Goal: Task Accomplishment & Management: Use online tool/utility

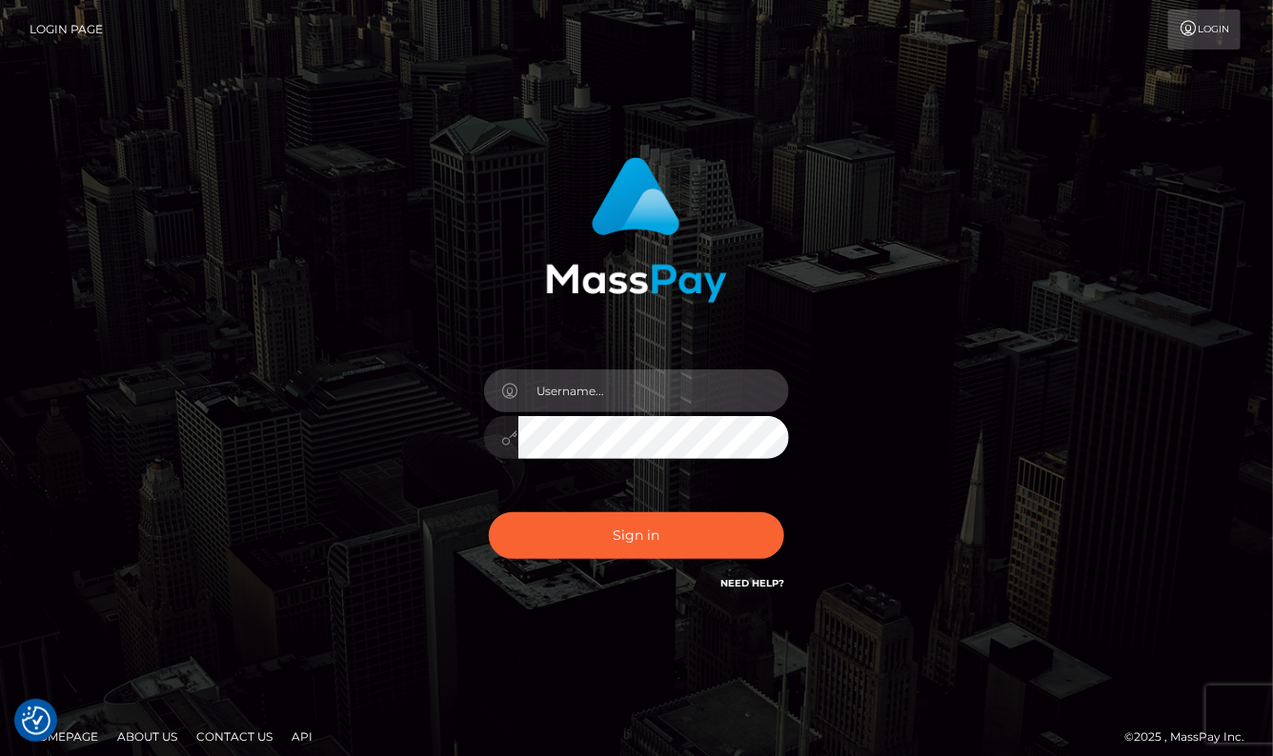
type input "aluasupport"
click at [636, 535] on button "Sign in" at bounding box center [636, 536] width 295 height 47
type input "aluasupport"
click at [636, 535] on button "Sign in" at bounding box center [636, 536] width 295 height 47
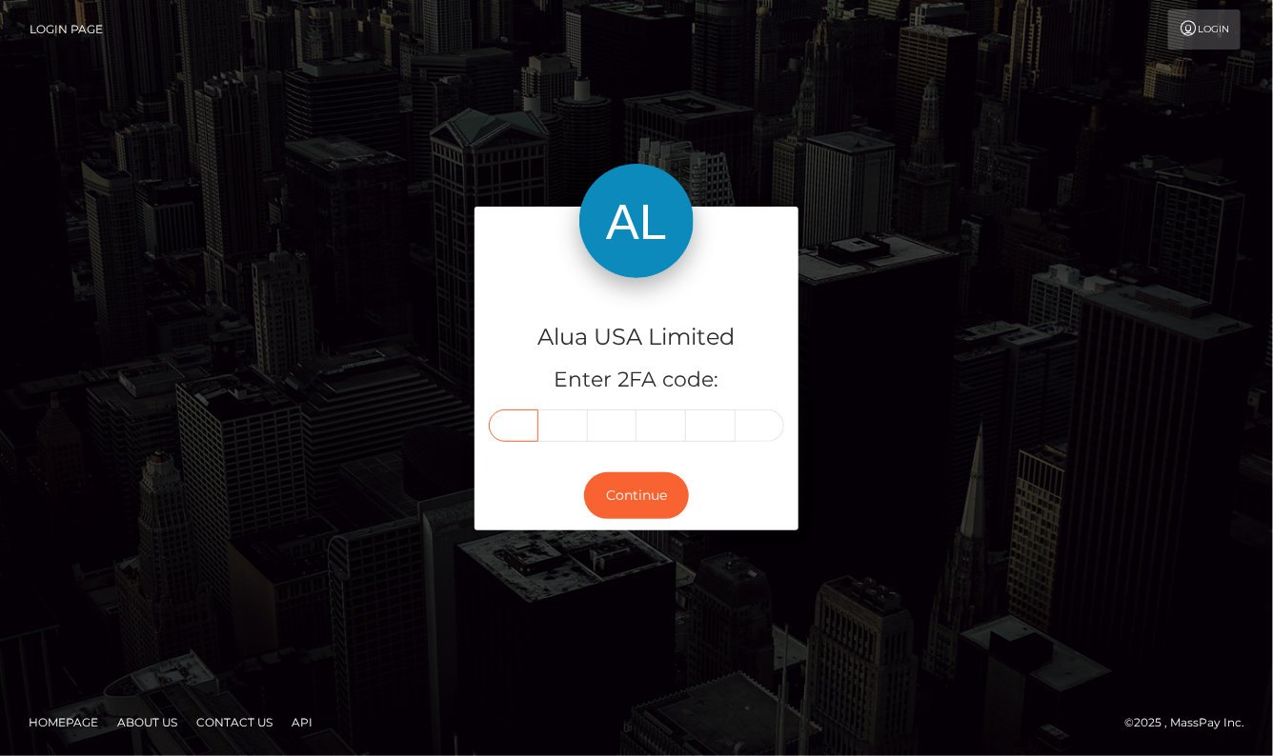
click at [519, 412] on input "text" at bounding box center [514, 426] width 50 height 32
type input "0"
type input "9"
type input "1"
type input "0"
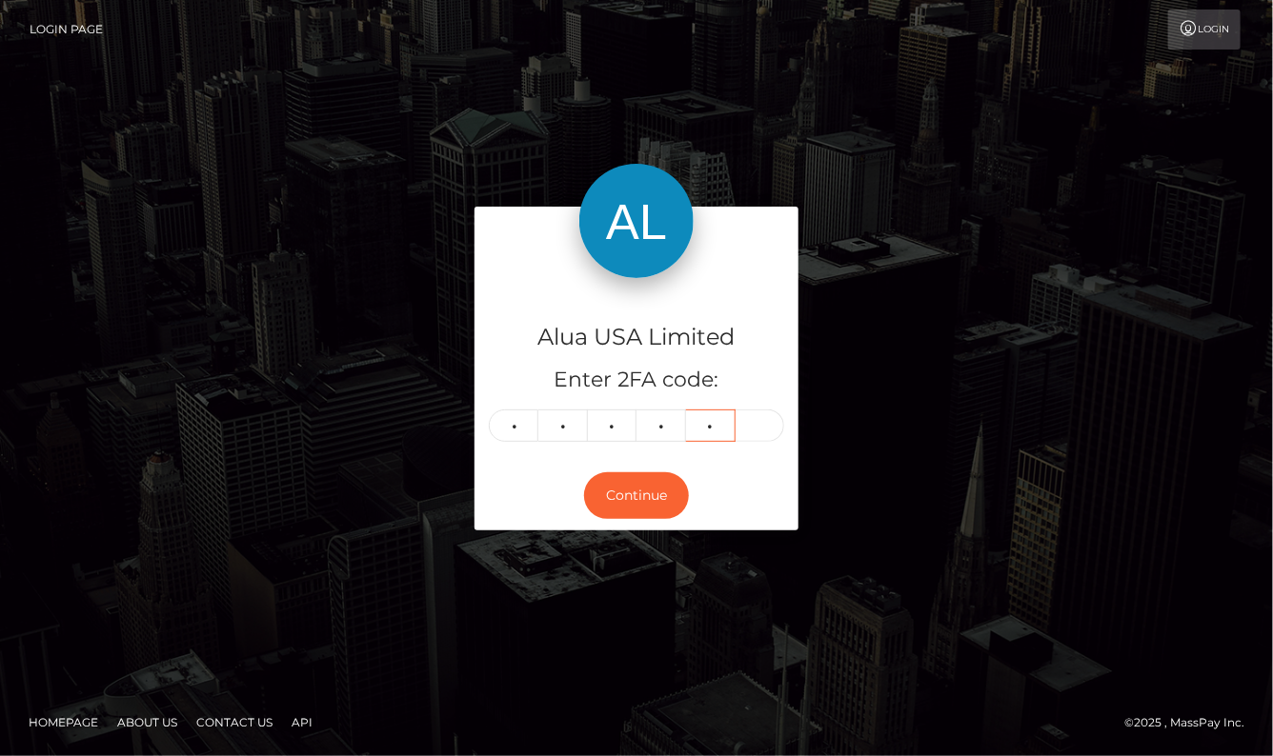
type input "8"
type input "1"
type input "8"
type input "9"
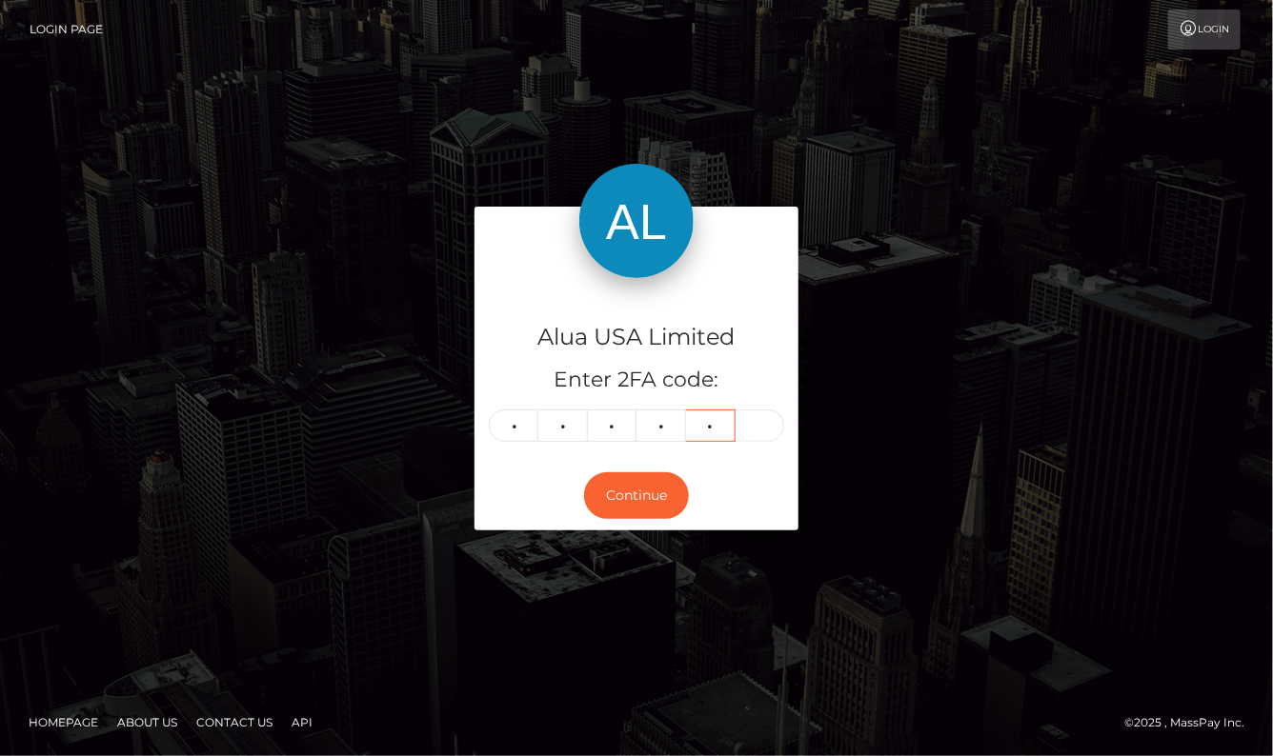
type input "2"
type input "4"
click at [636, 494] on button "Continue" at bounding box center [636, 496] width 105 height 47
click at [1033, 404] on div "Alua USA Limited Enter 2FA code: 1 8 9 9 2 4 189924 Continue" at bounding box center [636, 378] width 1086 height 342
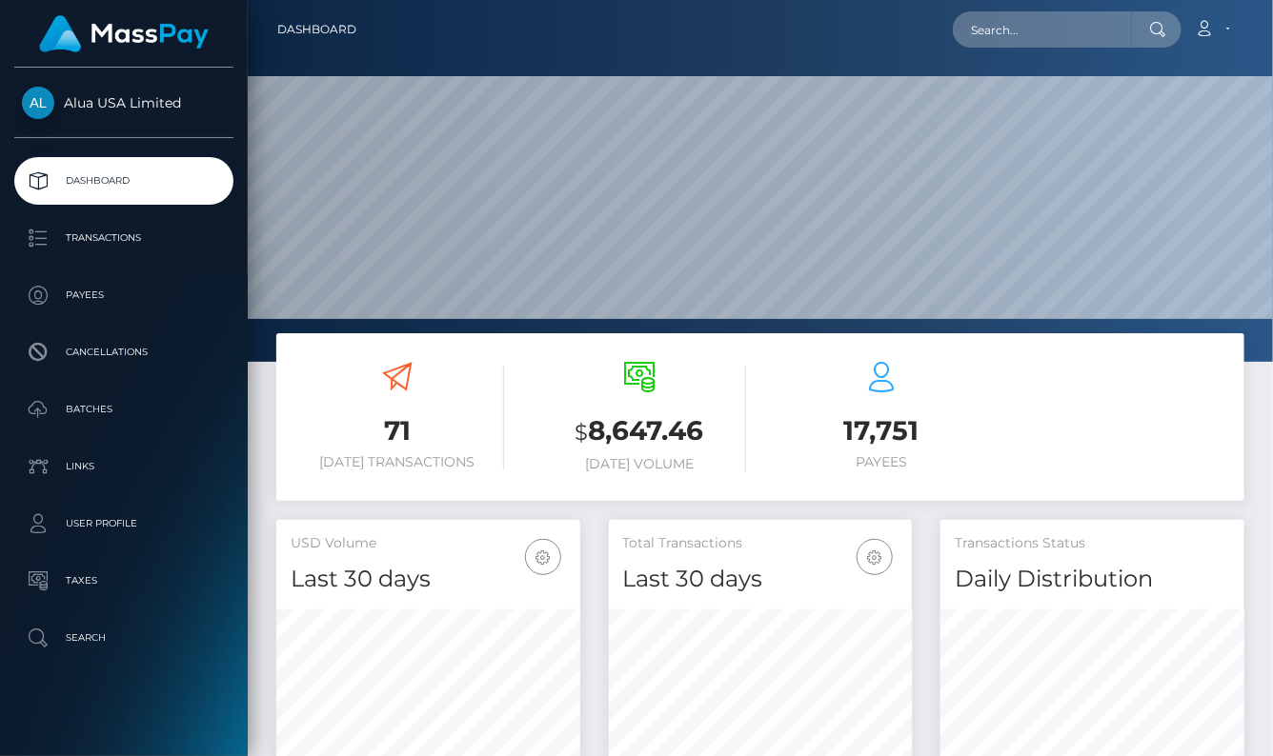
scroll to position [334, 303]
click at [1062, 16] on input "text" at bounding box center [1042, 29] width 179 height 36
paste input "64384dd94f2de171650411ef"
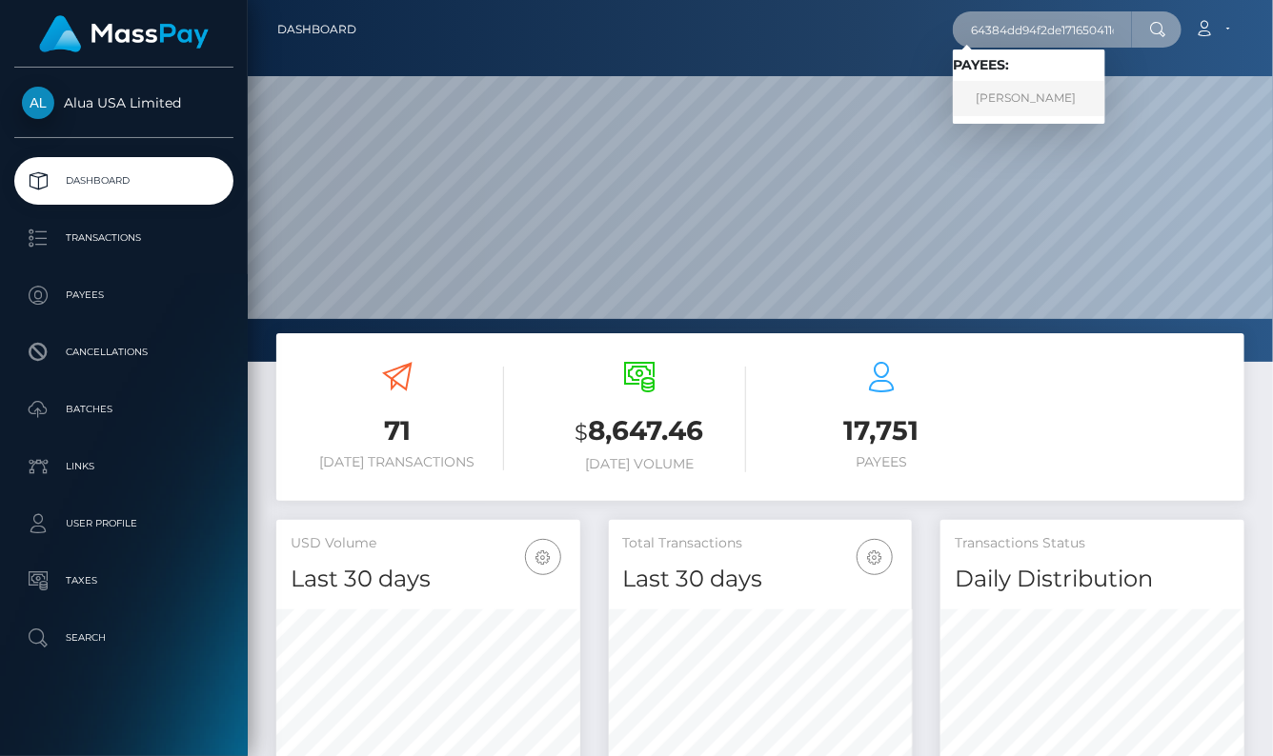
type input "64384dd94f2de171650411ef"
click at [1042, 94] on link "Alexandra Ospina" at bounding box center [1029, 98] width 152 height 35
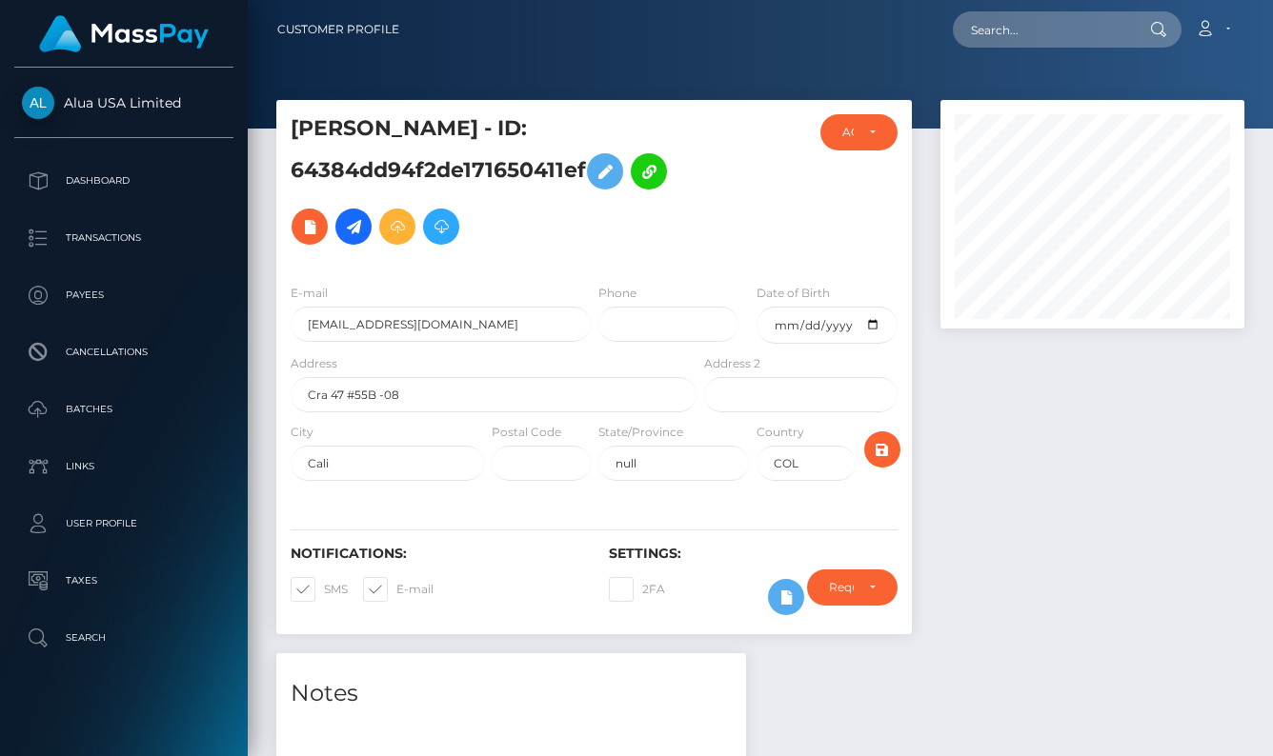
click at [779, 602] on icon at bounding box center [786, 598] width 23 height 24
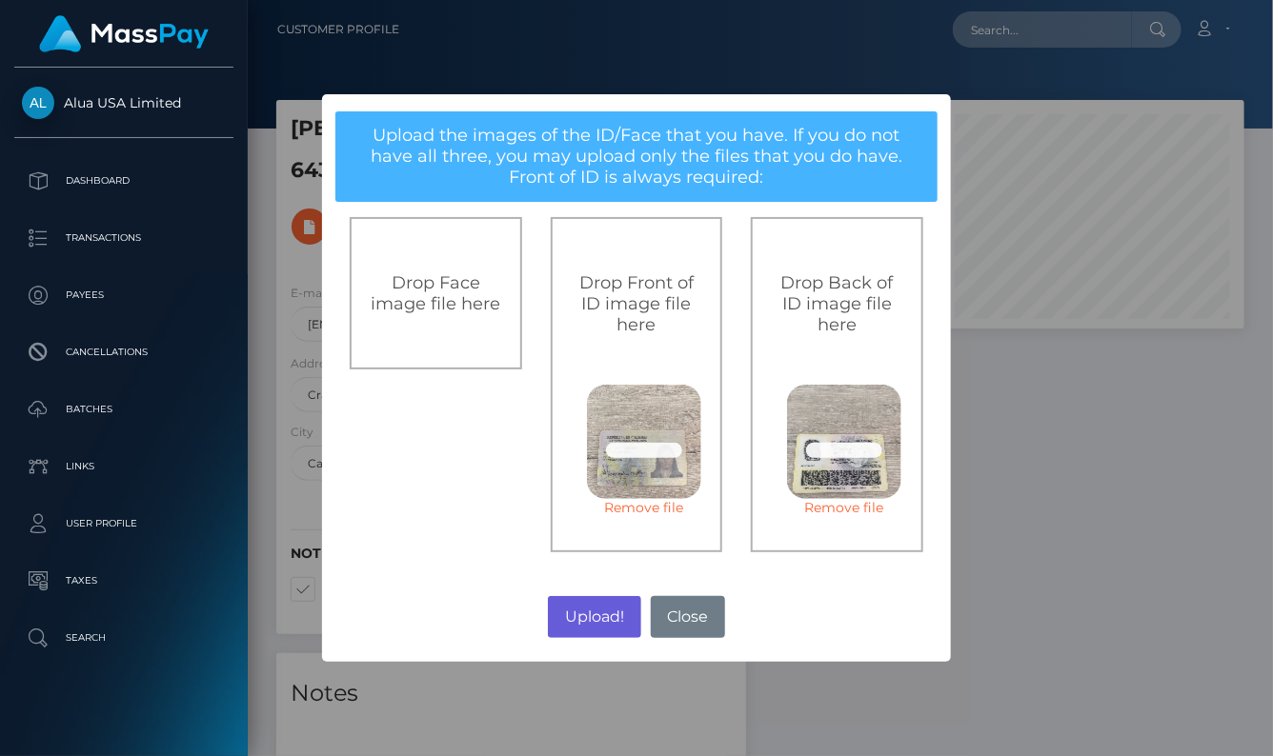
click at [605, 625] on button "Upload!" at bounding box center [594, 617] width 92 height 42
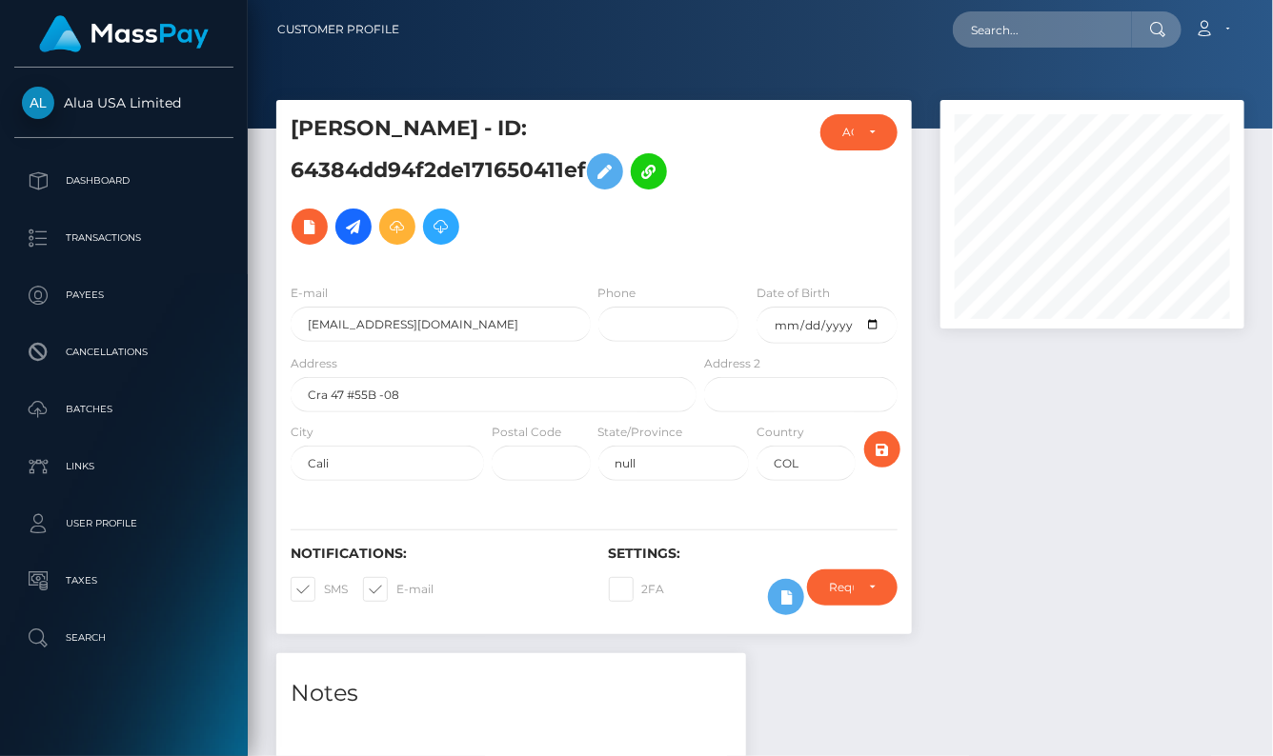
click at [605, 625] on div "× Upload the images of the ID/Face that you have. If you do not have all three,…" at bounding box center [636, 378] width 1273 height 756
click at [605, 625] on body "Alua USA Limited Dashboard Transactions Payees Cancellations" at bounding box center [636, 378] width 1273 height 756
click at [605, 625] on div "2FA" at bounding box center [674, 597] width 159 height 55
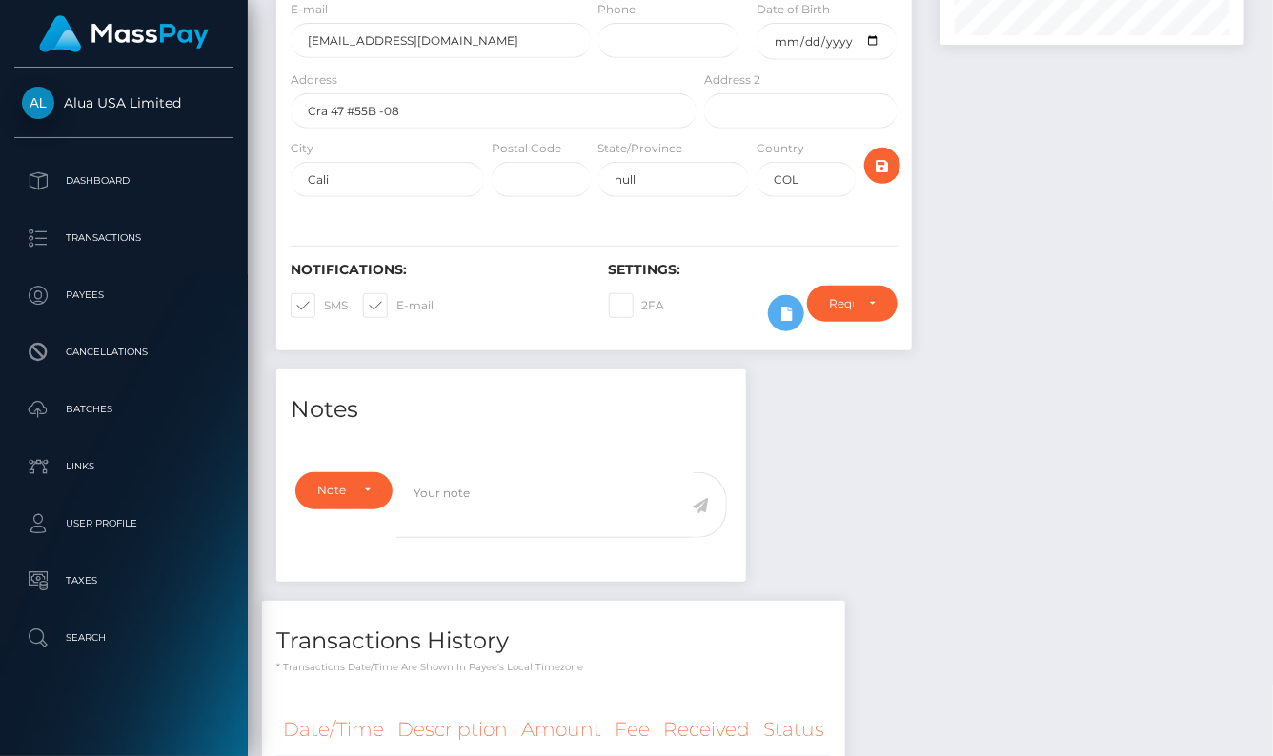
scroll to position [229, 303]
drag, startPoint x: 1046, startPoint y: 530, endPoint x: 911, endPoint y: 353, distance: 223.0
click at [1046, 529] on div "Notes Note Type Compliance Clear Compliance General Note Type" at bounding box center [760, 612] width 997 height 484
click at [776, 316] on icon at bounding box center [786, 314] width 23 height 24
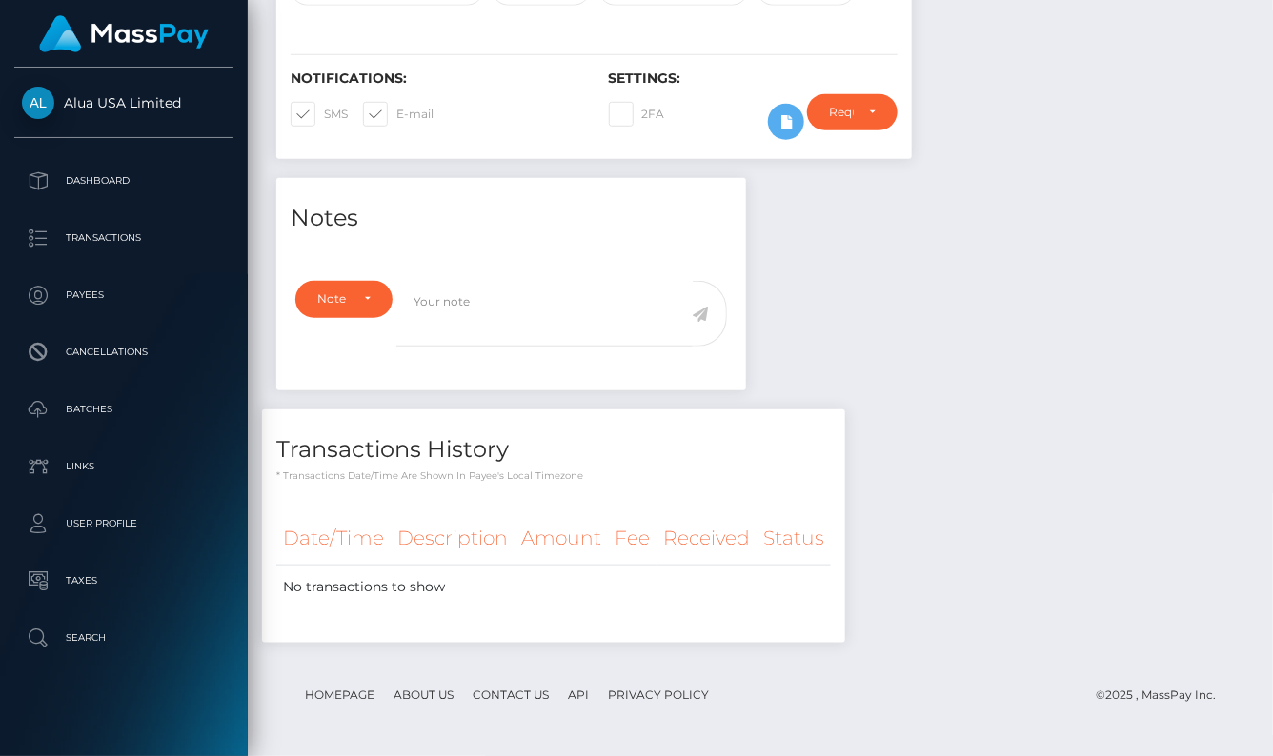
scroll to position [229, 303]
drag, startPoint x: 0, startPoint y: 0, endPoint x: 1017, endPoint y: 337, distance: 1071.1
click at [1020, 341] on div "Notes Note Type Compliance Clear Compliance General Note Type" at bounding box center [760, 420] width 997 height 484
click at [793, 138] on div "Require ID/Selfie Verification Do not require Paid by payee Require ID/Selfie V…" at bounding box center [852, 121] width 119 height 55
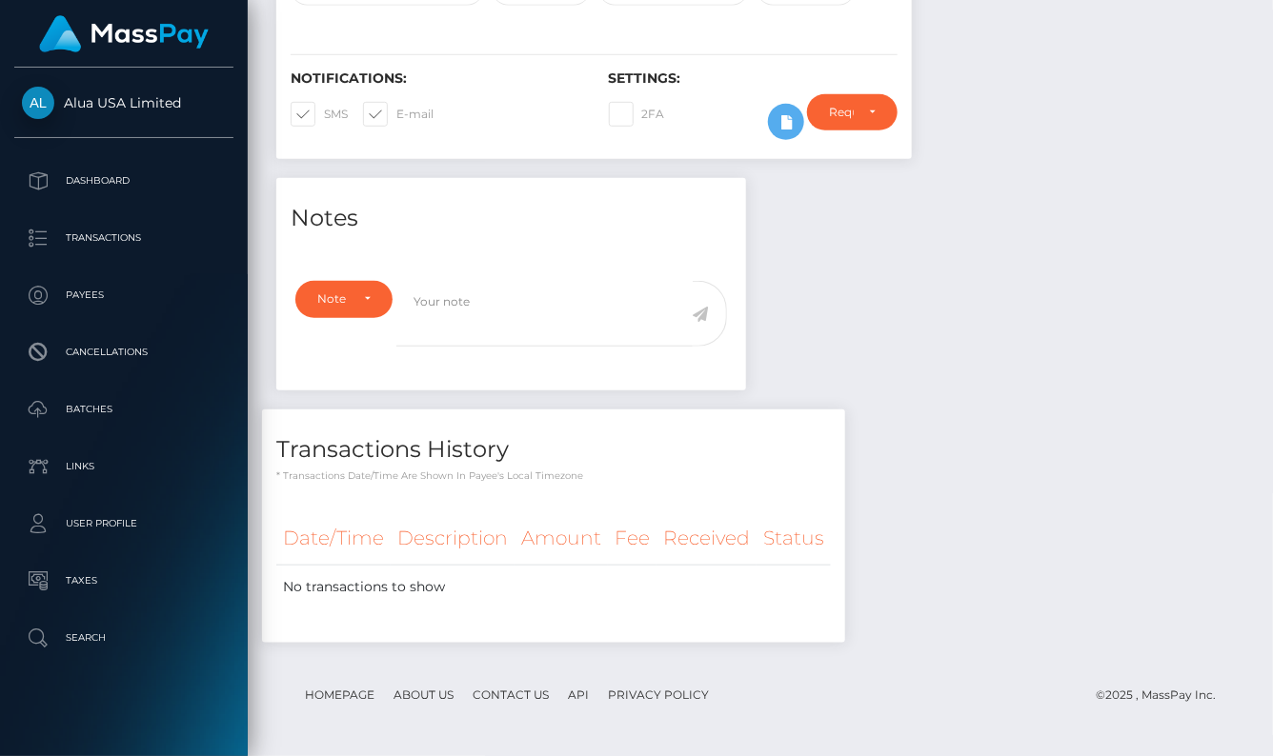
click at [796, 131] on div "Require ID/Selfie Verification Do not require Paid by payee Require ID/Selfie V…" at bounding box center [852, 121] width 119 height 55
click at [783, 125] on icon at bounding box center [786, 123] width 23 height 24
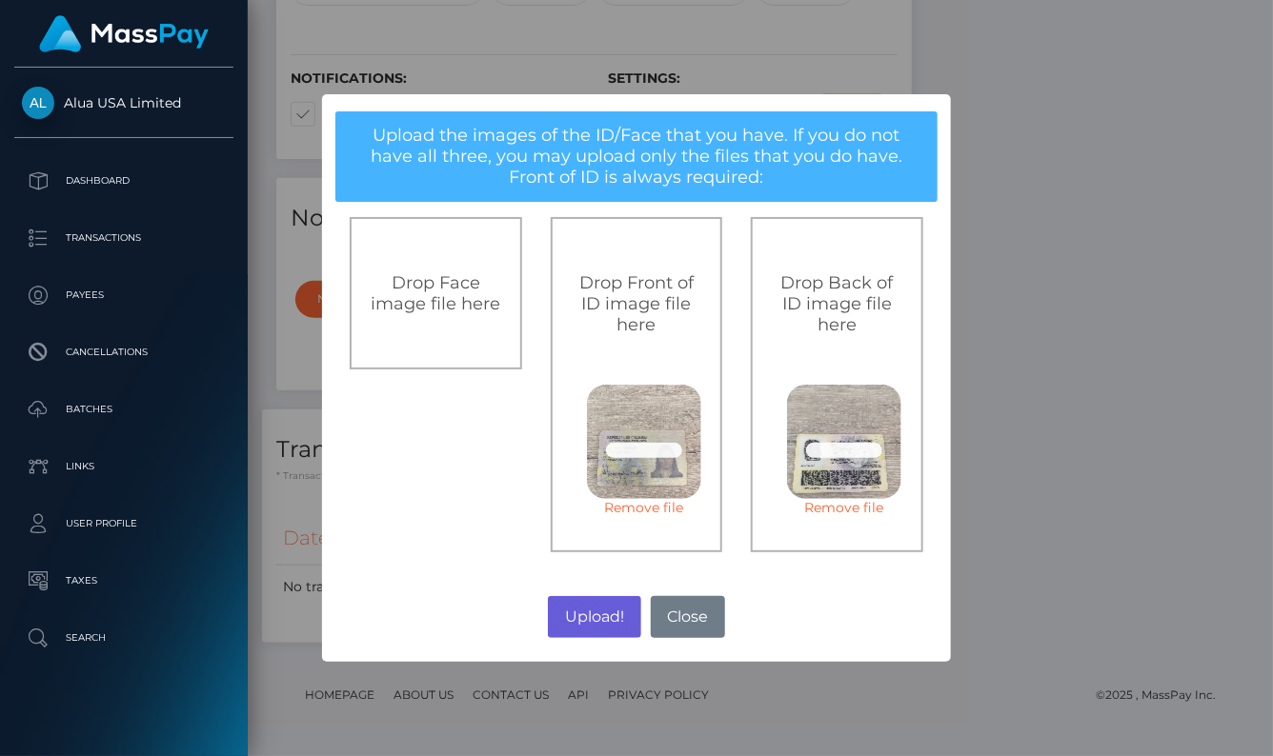
click at [580, 611] on button "Upload!" at bounding box center [594, 617] width 92 height 42
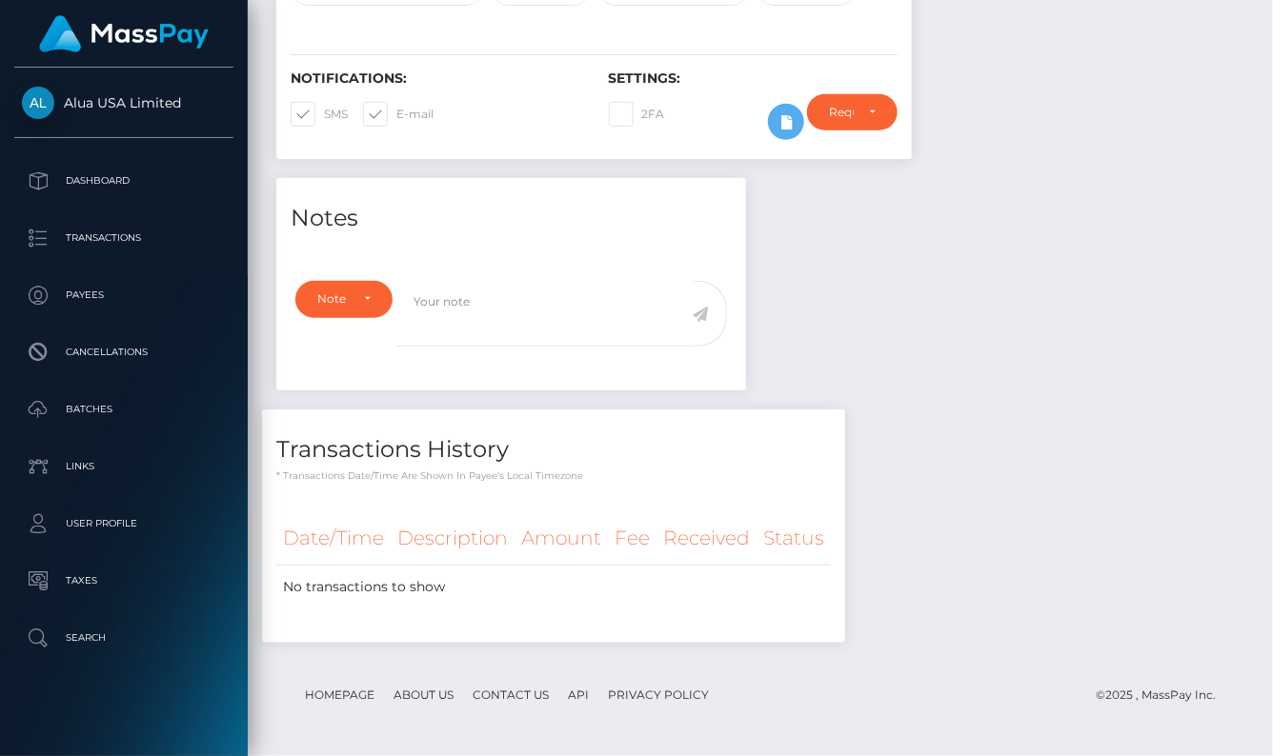
click at [580, 611] on div "× Upload the images of the ID/Face that you have. If you do not have all three,…" at bounding box center [636, 378] width 1273 height 756
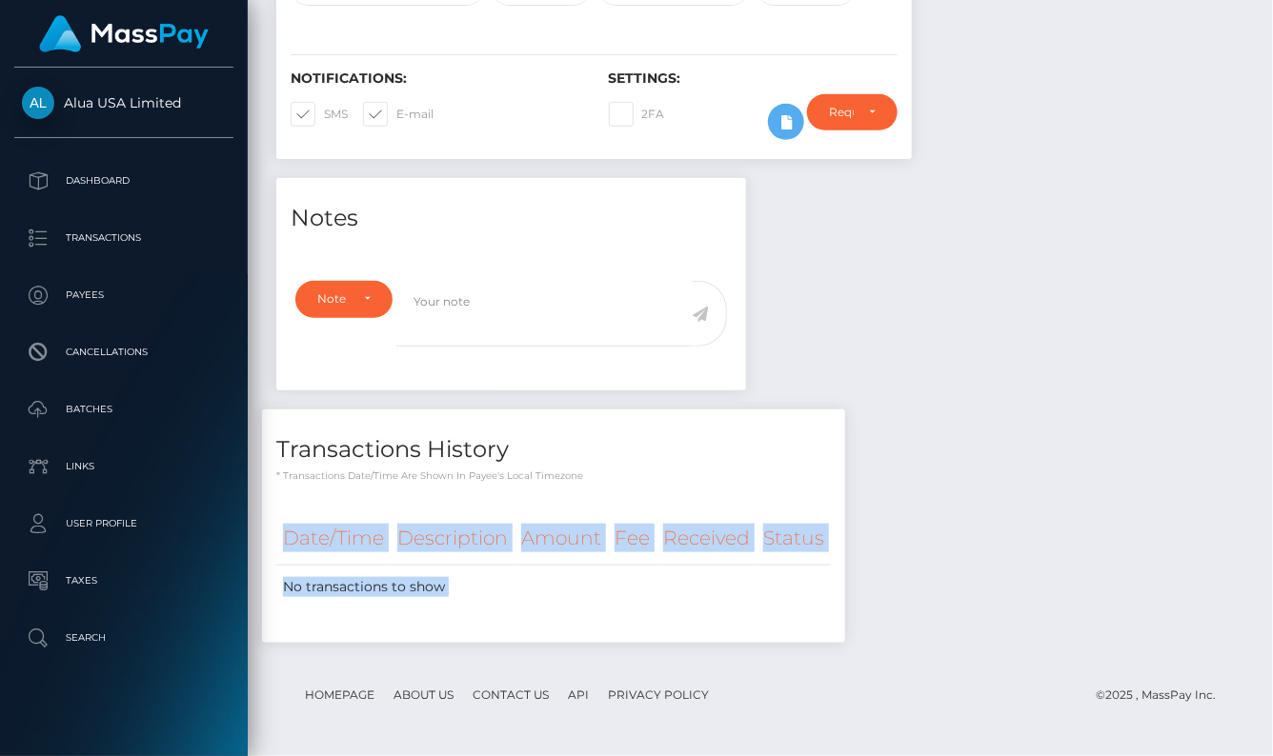
scroll to position [477, 0]
click at [580, 611] on div "Date/Time Description Amount Fee Received Status No transactions to show" at bounding box center [553, 573] width 554 height 120
click at [996, 529] on div "Notes Note Type Compliance Clear Compliance General Note Type" at bounding box center [760, 420] width 997 height 484
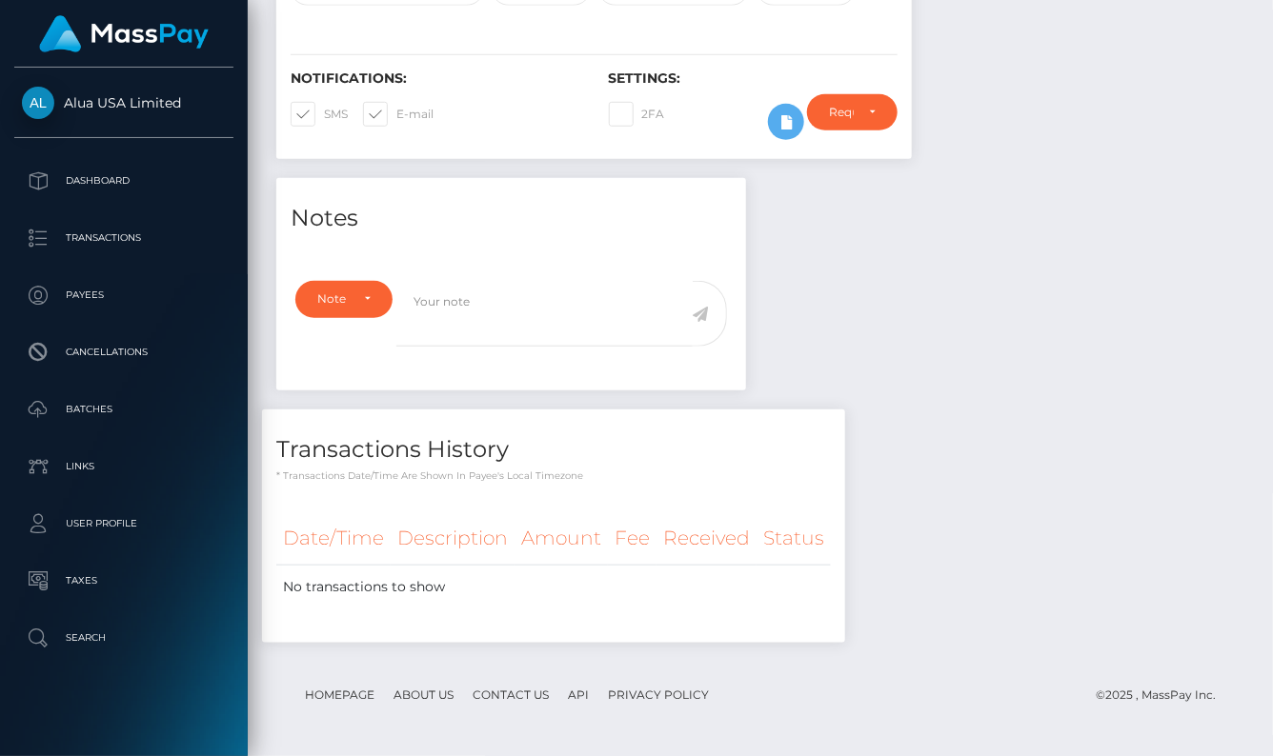
scroll to position [229, 303]
click at [1065, 289] on div "Notes Note Type Compliance Clear Compliance General Note Type" at bounding box center [760, 420] width 997 height 484
click at [776, 130] on icon at bounding box center [786, 123] width 23 height 24
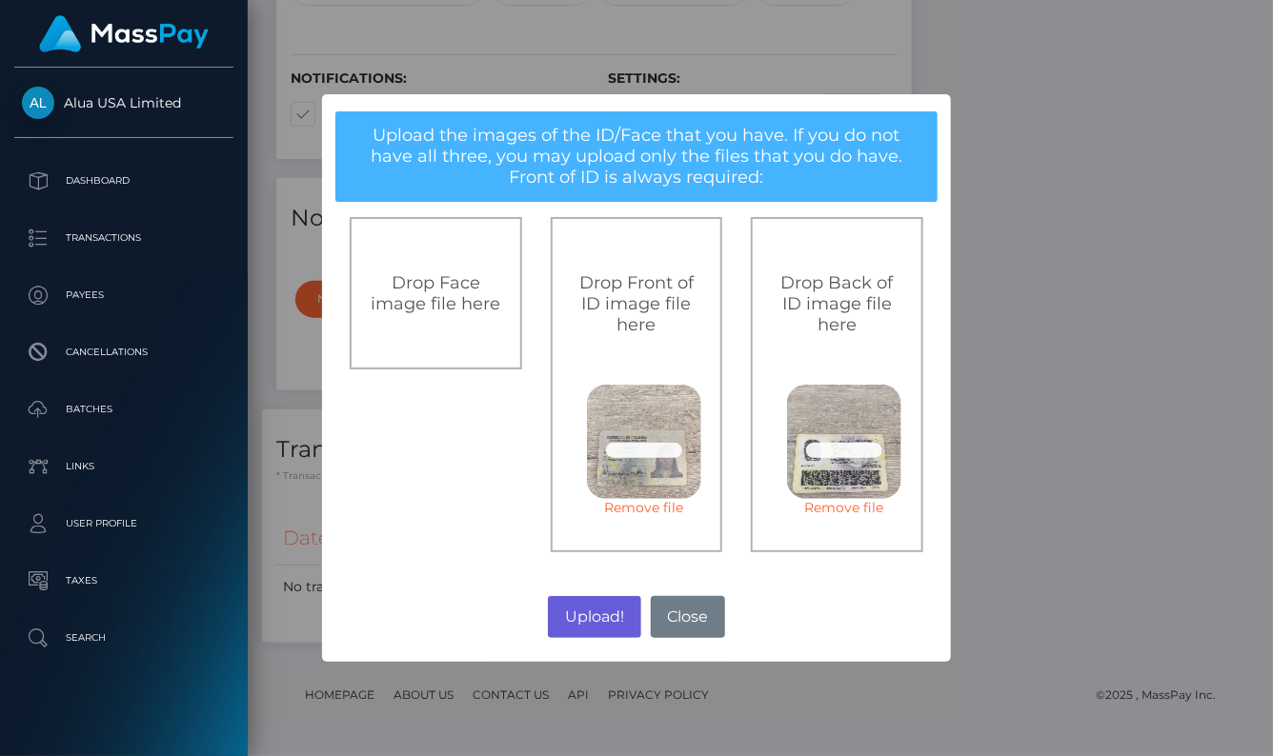
click at [600, 617] on button "Upload!" at bounding box center [594, 617] width 92 height 42
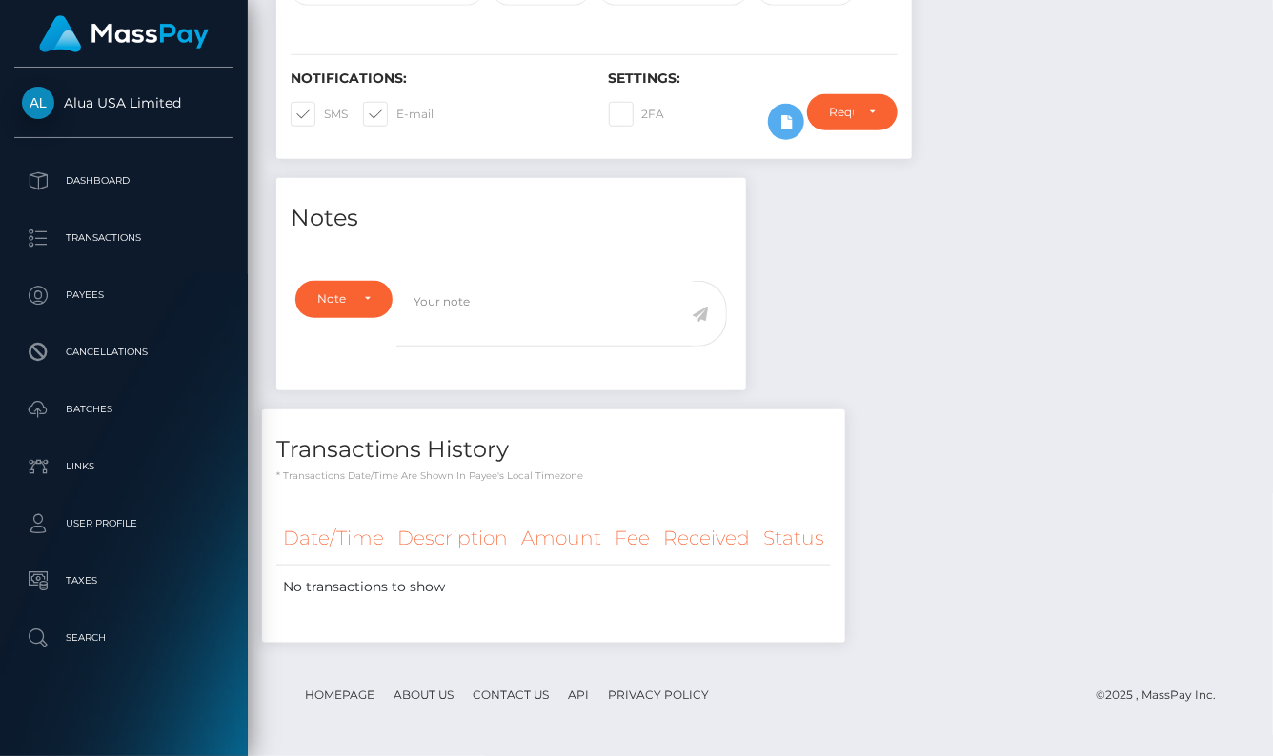
scroll to position [477, 0]
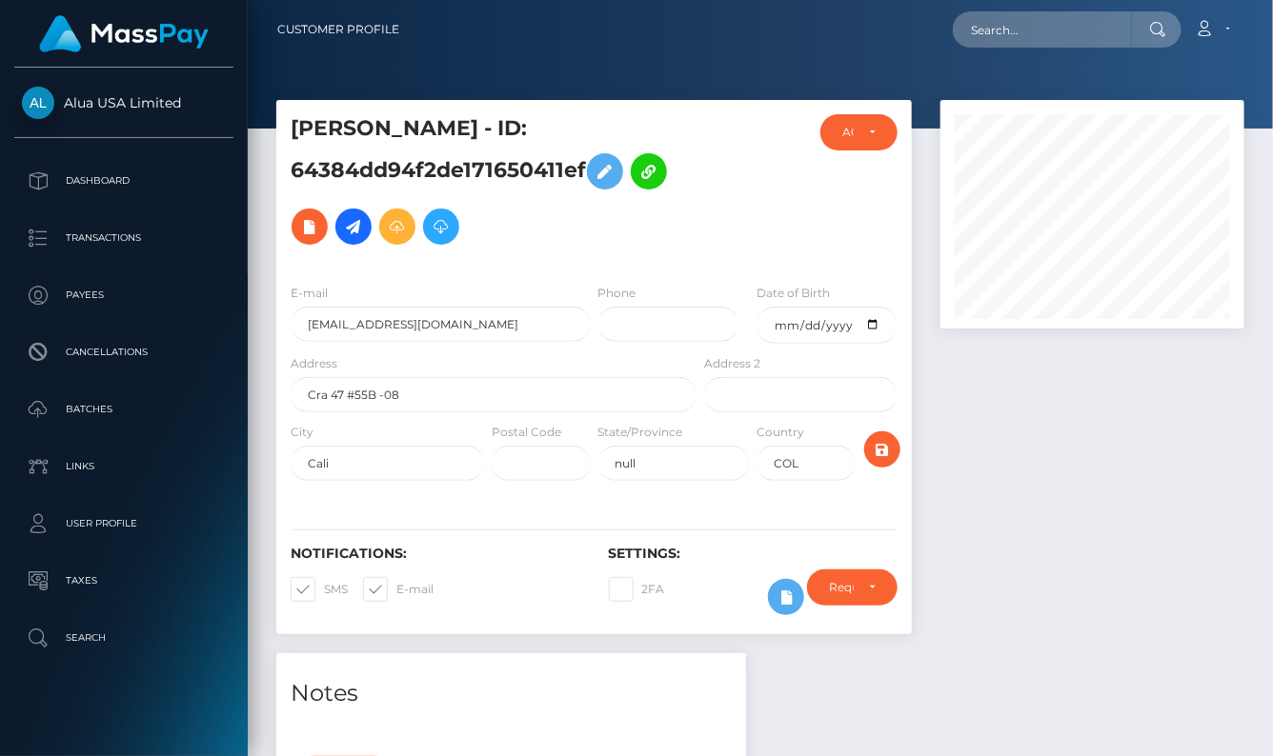
scroll to position [1, 0]
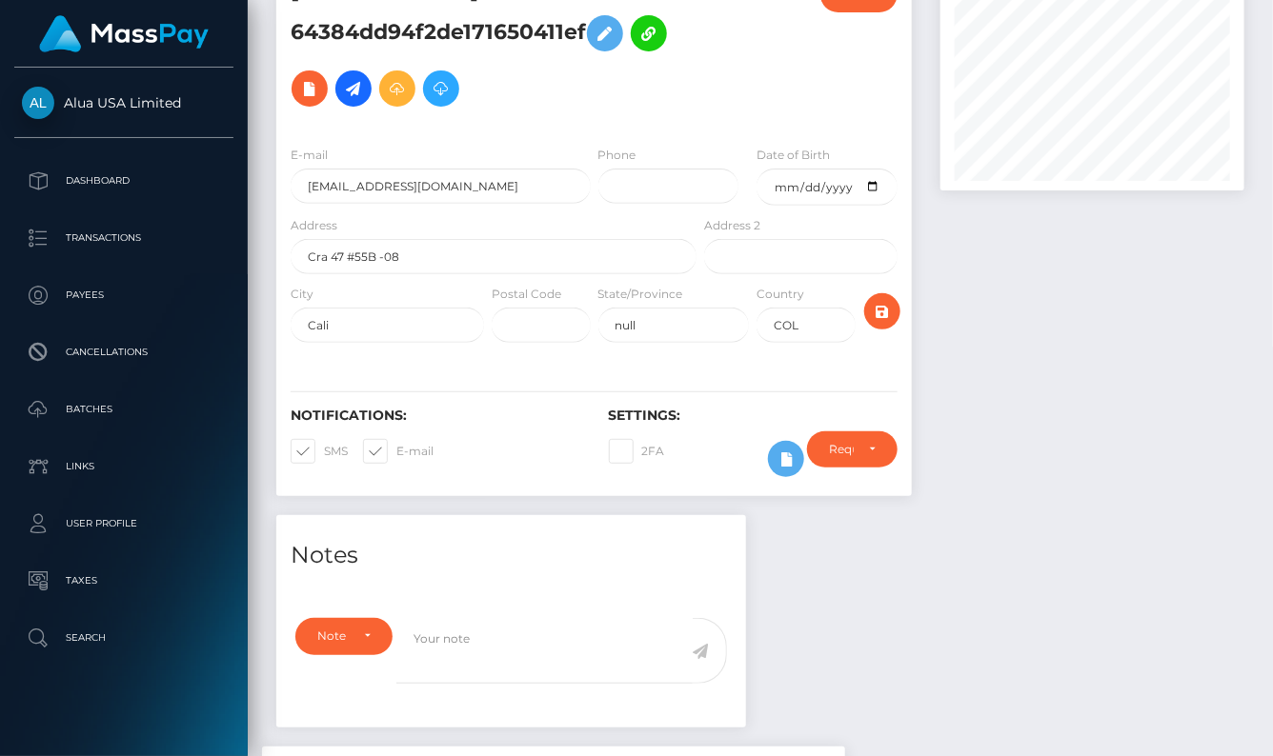
scroll to position [38, 0]
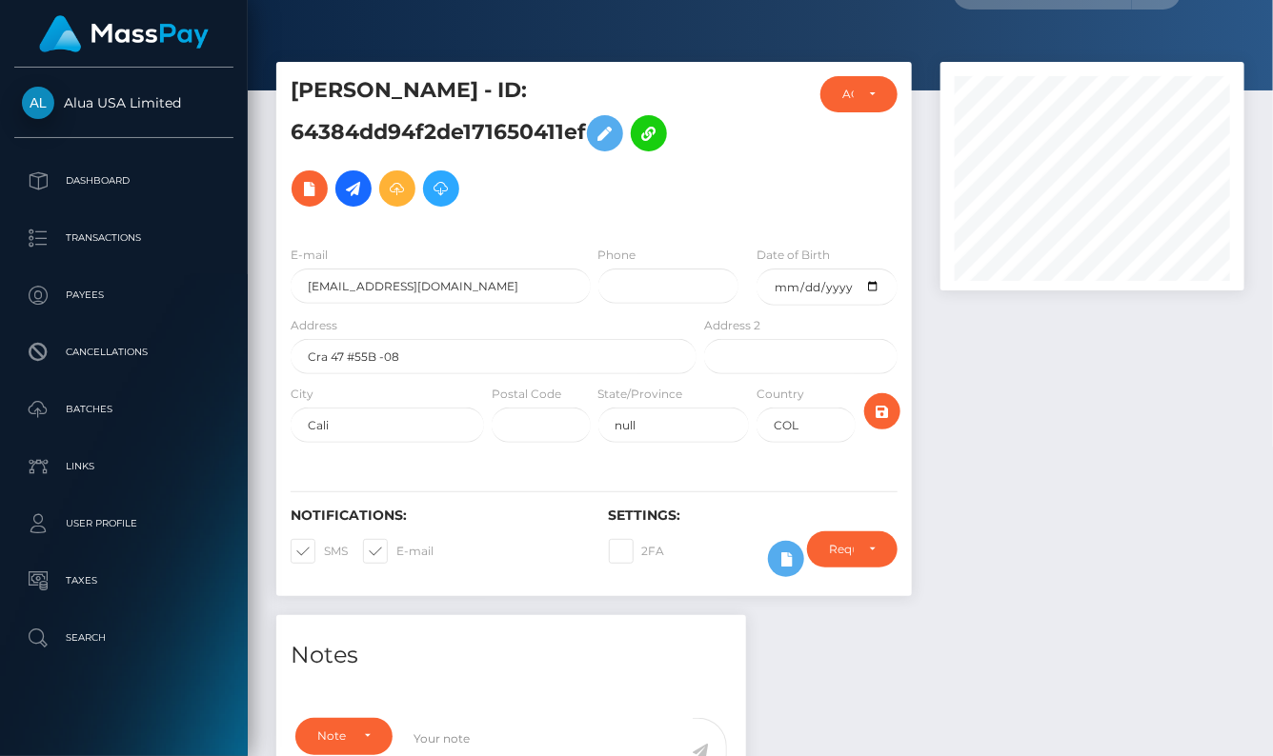
click at [497, 140] on h5 "Alexandra Ospina - ID: 64384dd94f2de171650411ef" at bounding box center [488, 146] width 395 height 140
copy h5 "64384dd94f2de171650411ef"
click at [1081, 415] on div at bounding box center [1092, 339] width 333 height 554
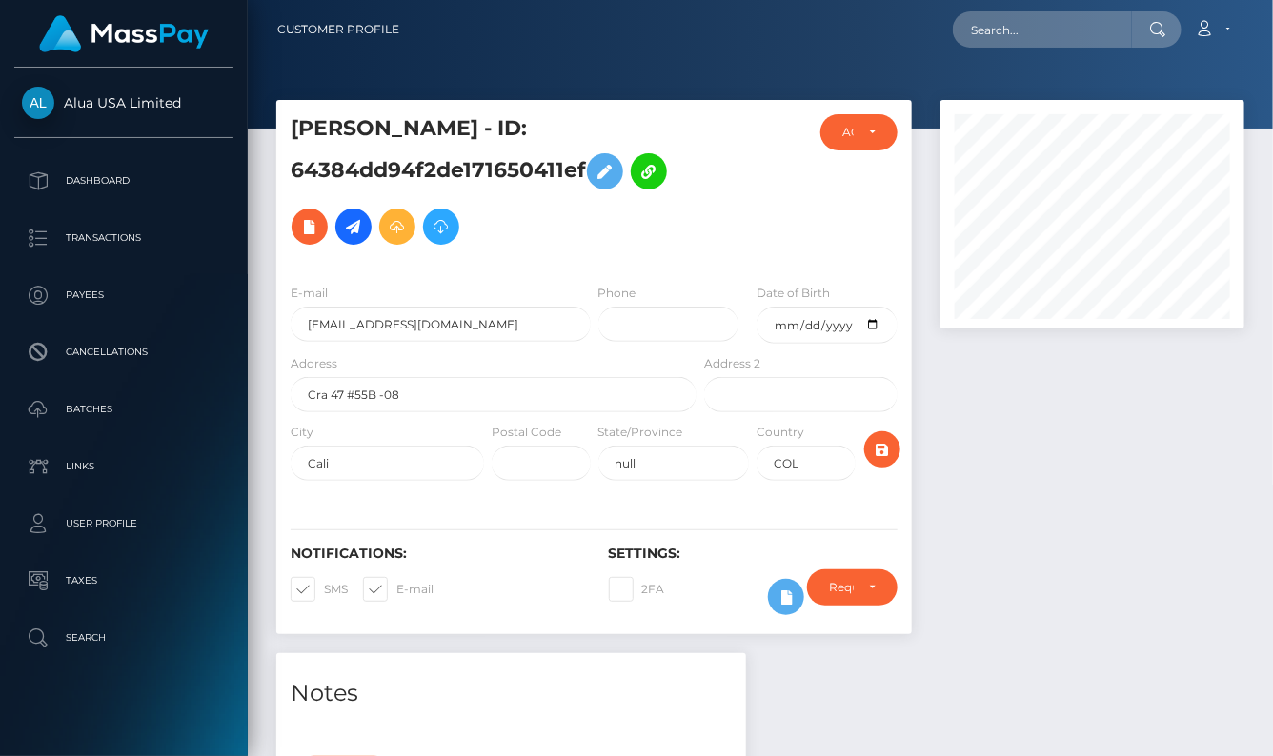
scroll to position [0, 0]
click at [1197, 43] on link "Account" at bounding box center [1212, 30] width 56 height 40
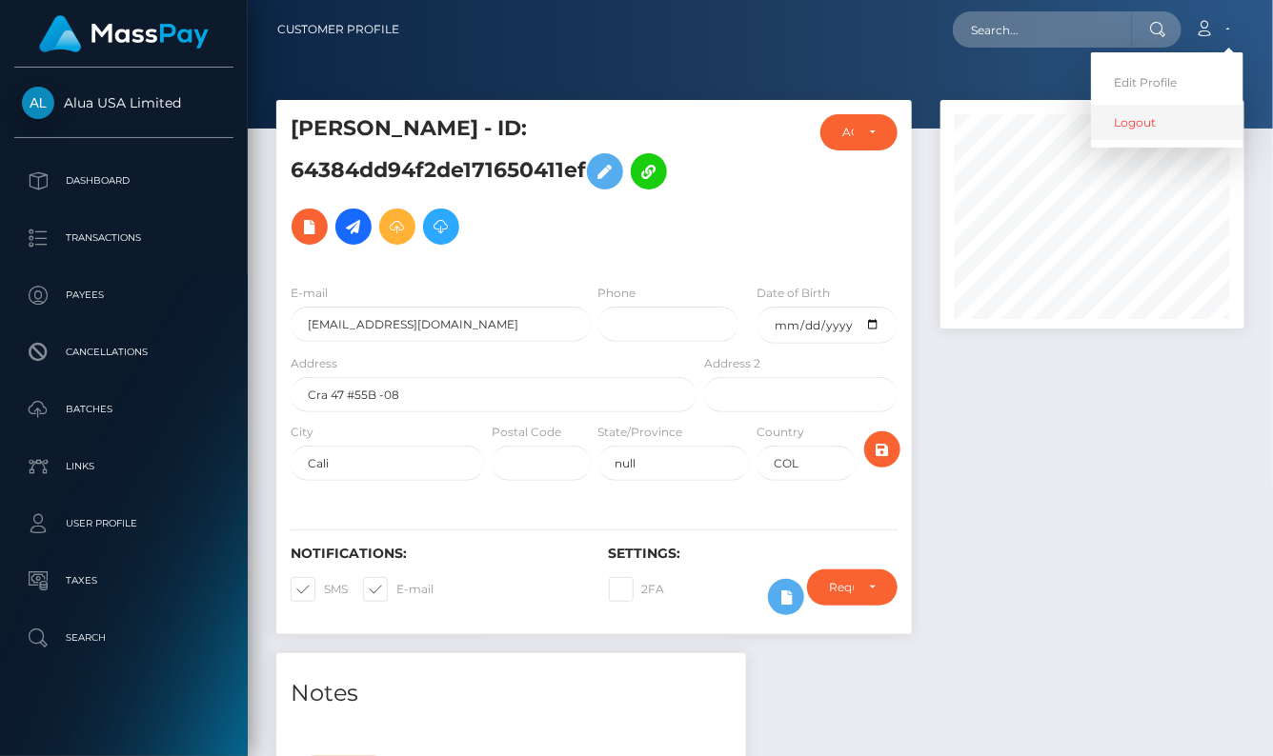
click at [1144, 136] on link "Logout" at bounding box center [1167, 122] width 152 height 35
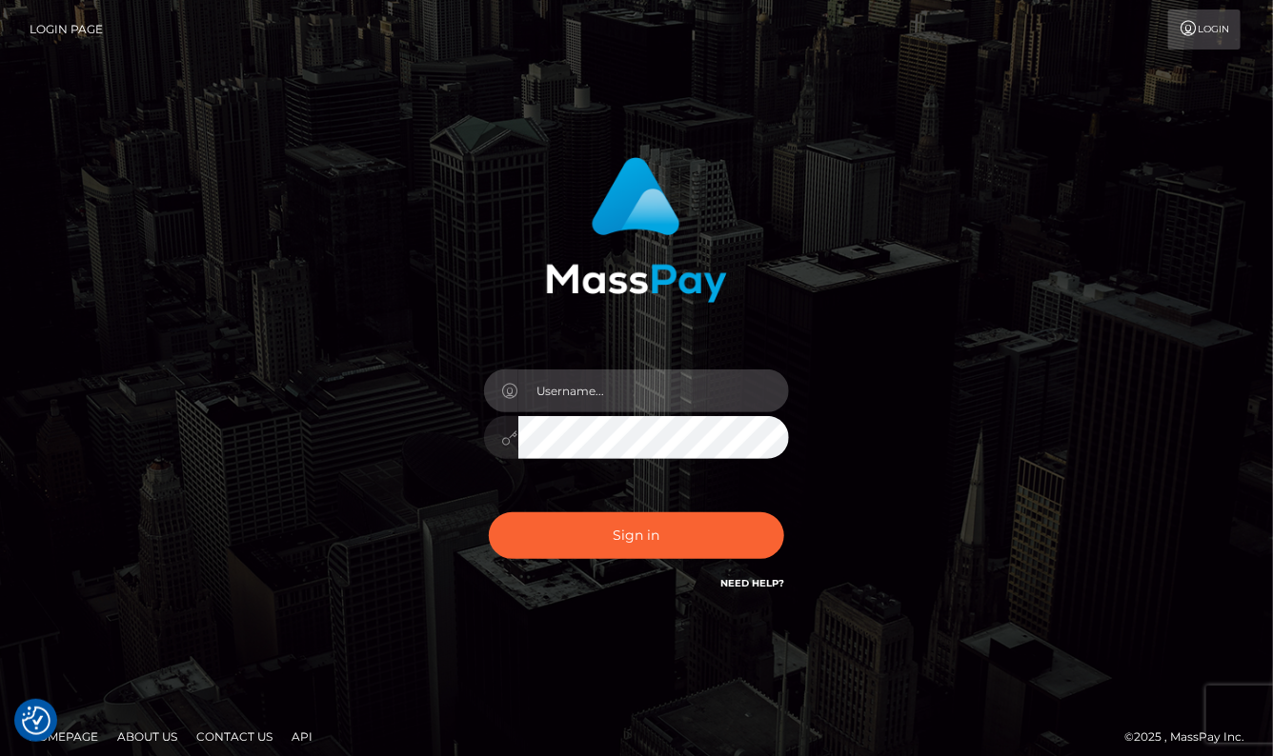
type input "aluasupport"
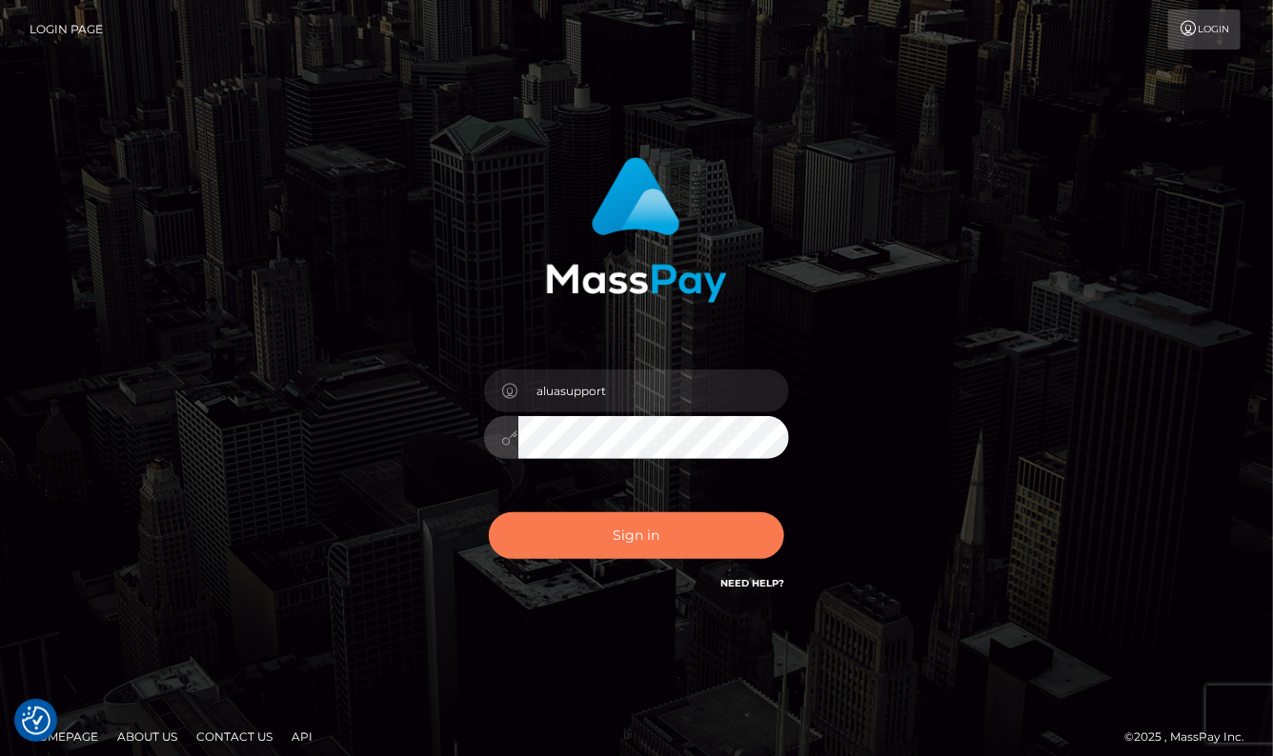
click at [599, 483] on div "aluasupport" at bounding box center [636, 428] width 333 height 146
click at [630, 513] on button "Sign in" at bounding box center [636, 536] width 295 height 47
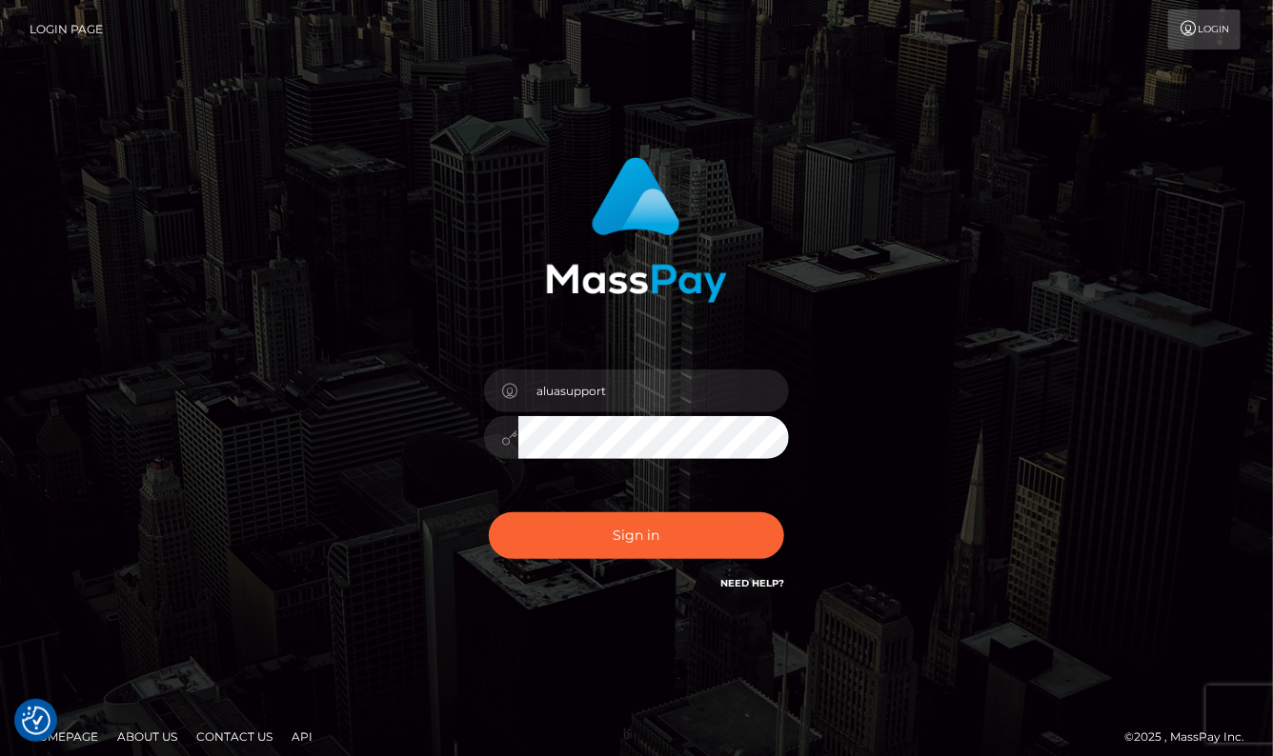
drag, startPoint x: 1006, startPoint y: 450, endPoint x: 1007, endPoint y: 513, distance: 62.9
click at [1007, 467] on div "aluasupport Sign in" at bounding box center [636, 385] width 1086 height 485
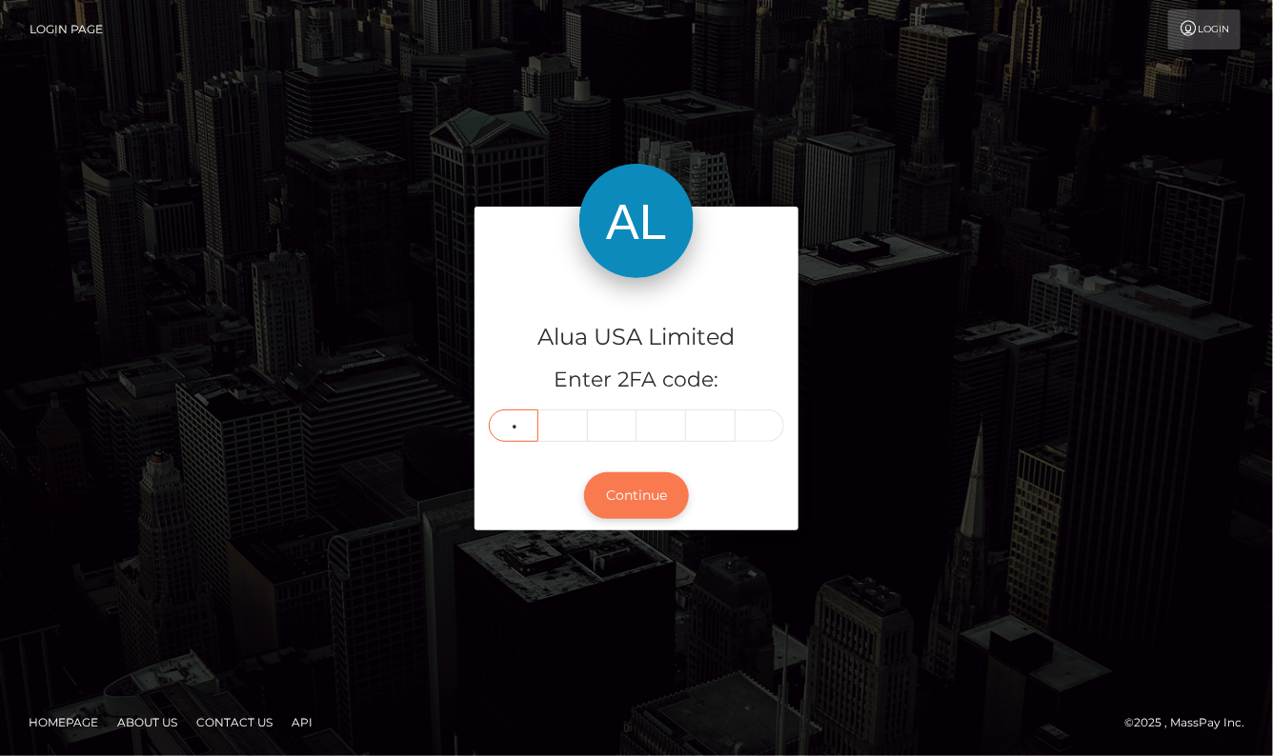
type input "5"
type input "8"
type input "0"
type input "5"
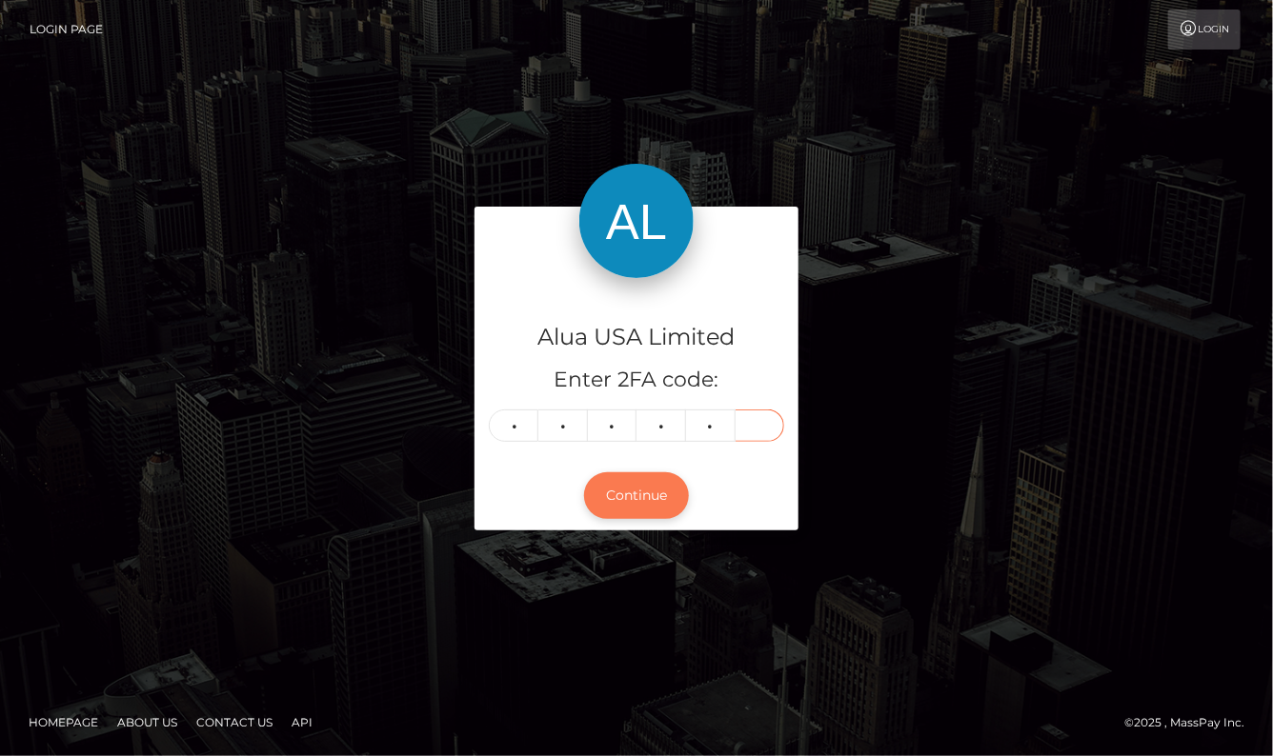
type input "5"
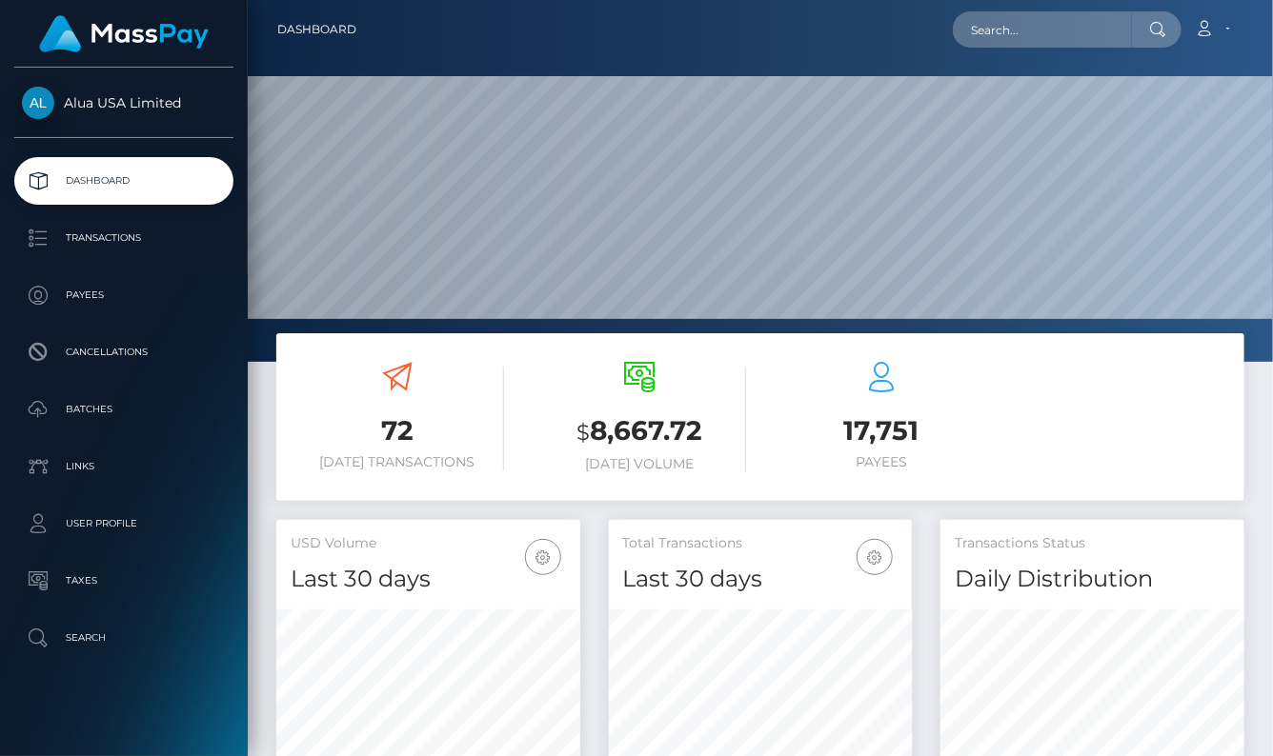
scroll to position [334, 303]
click at [1027, 40] on input "text" at bounding box center [1042, 29] width 179 height 36
paste input "64384dd94f2de171650411ef"
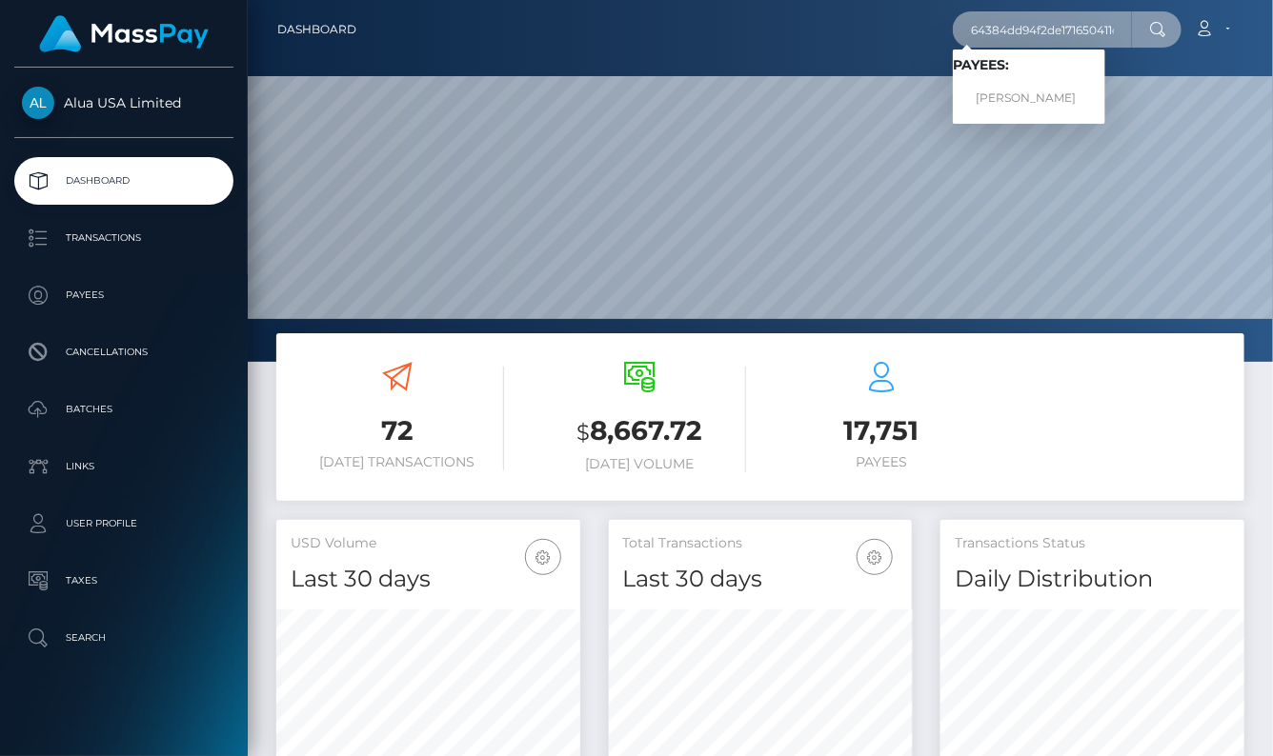
type input "64384dd94f2de171650411ef"
click at [1018, 91] on link "Alexandra Ospina" at bounding box center [1029, 98] width 152 height 35
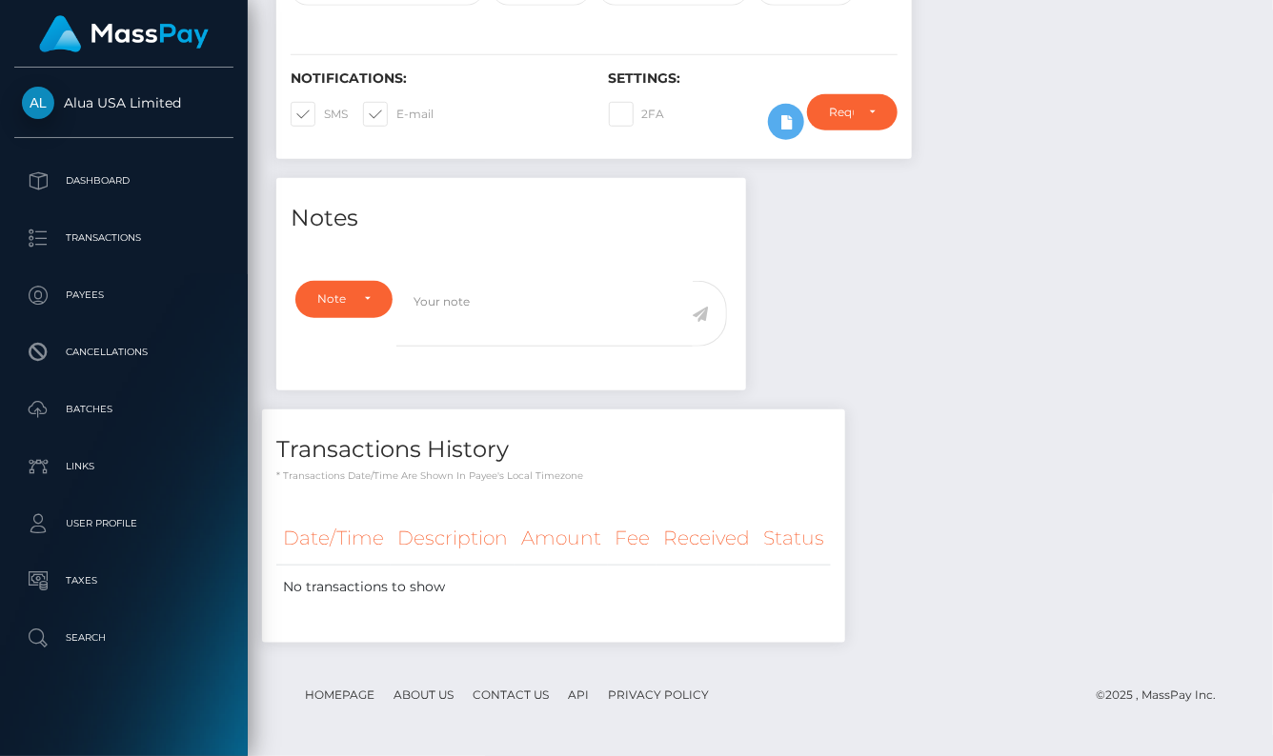
scroll to position [229, 303]
click at [970, 307] on div "Notes Note Type Compliance Clear Compliance General Note Type" at bounding box center [760, 420] width 997 height 484
click at [778, 126] on icon at bounding box center [786, 123] width 23 height 24
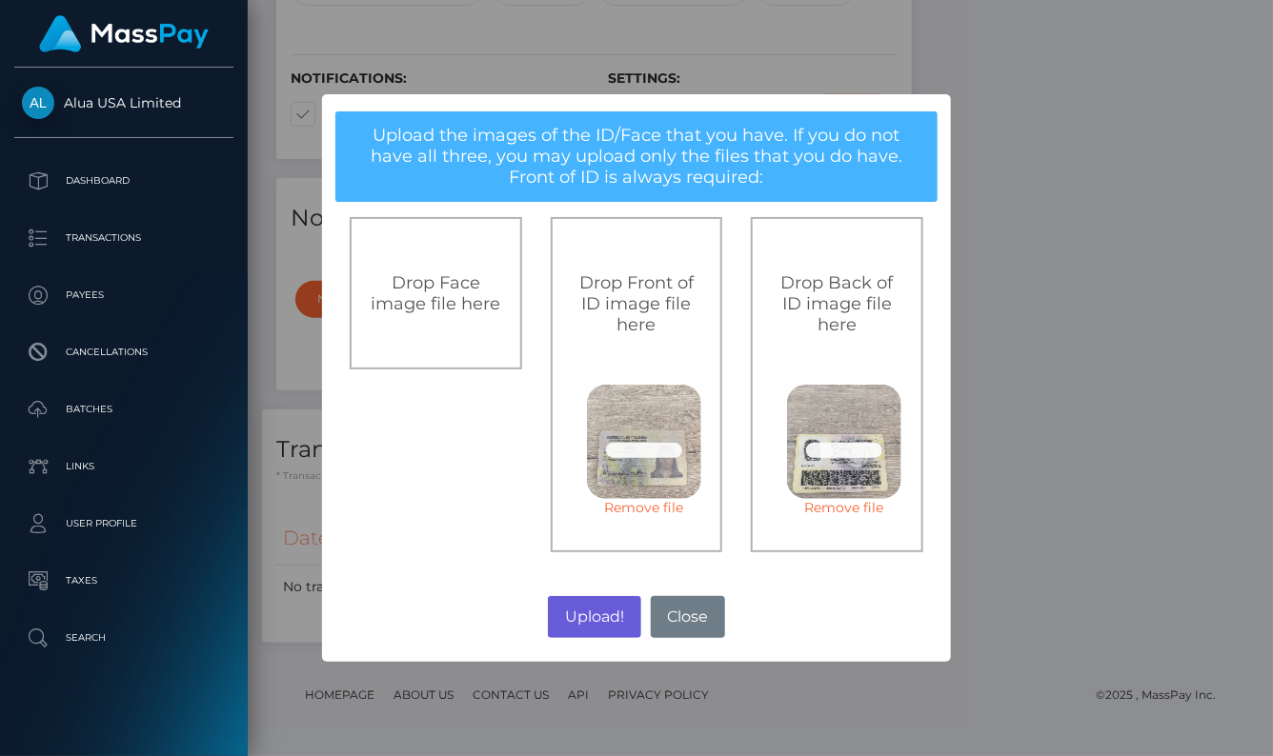
click at [614, 608] on button "Upload!" at bounding box center [594, 617] width 92 height 42
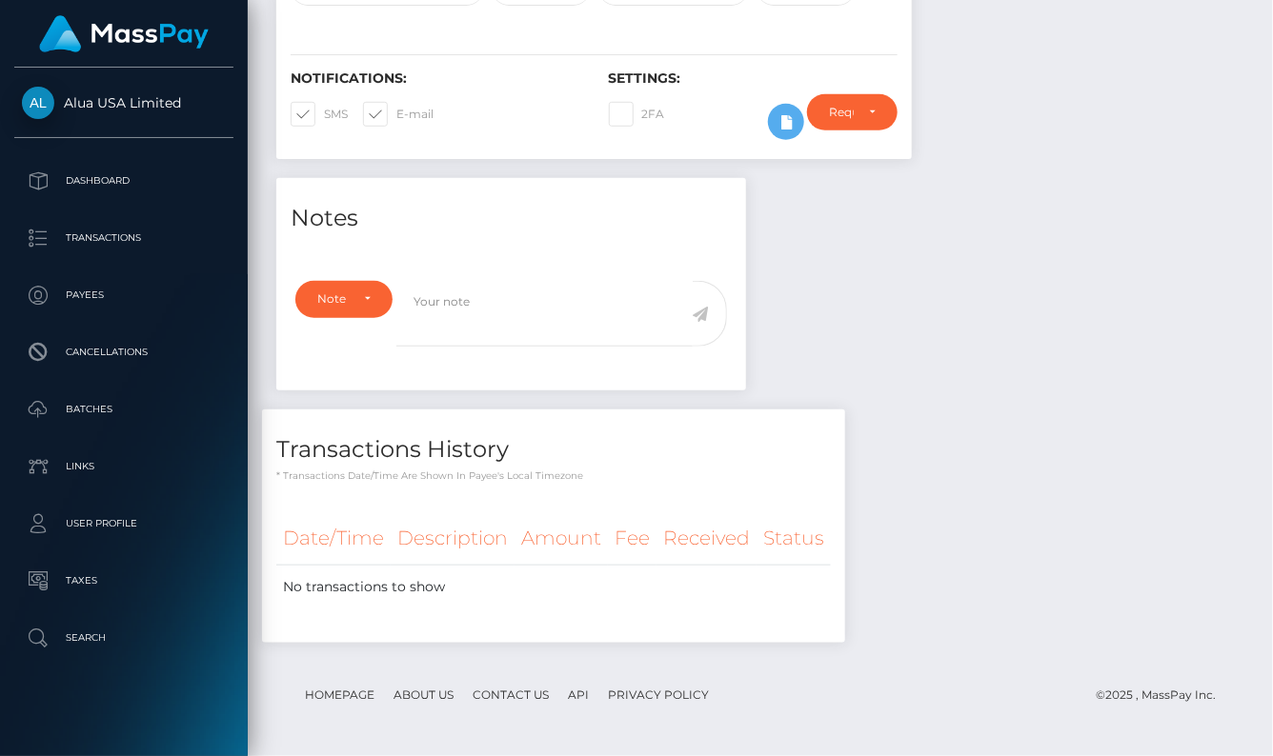
click at [614, 608] on div "× Upload the images of the ID/Face that you have. If you do not have all three,…" at bounding box center [636, 378] width 1273 height 756
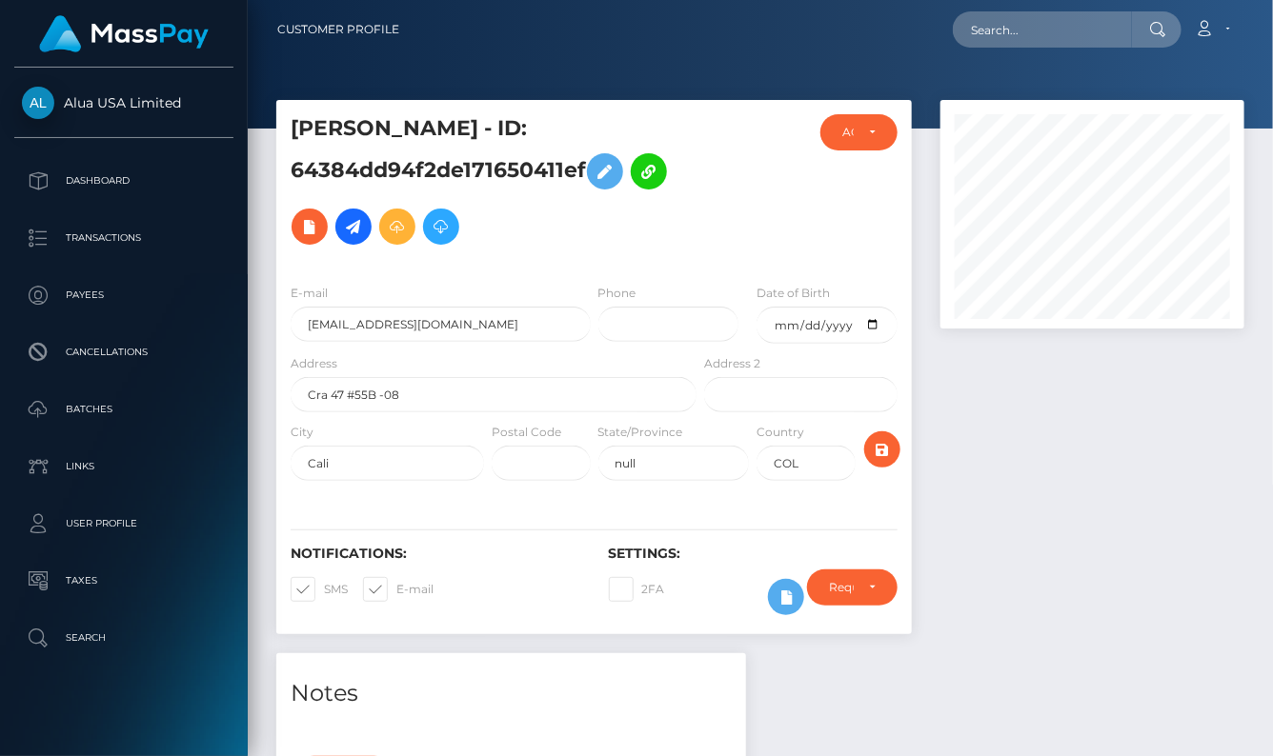
click at [1065, 59] on div at bounding box center [760, 64] width 1025 height 129
click at [1040, 29] on input "text" at bounding box center [1042, 29] width 179 height 36
paste input "614a6f210288ec3b2f31acfa"
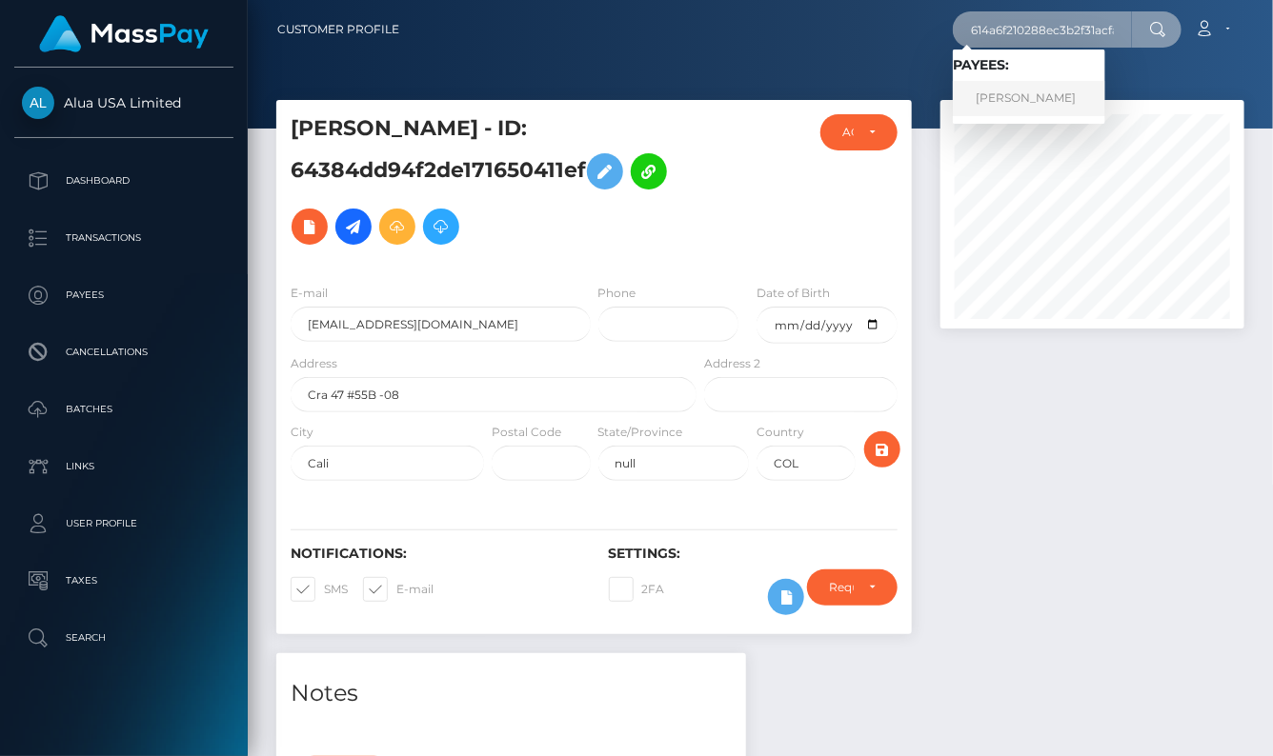
type input "614a6f210288ec3b2f31acfa"
click at [1030, 96] on link "Tylanda Wiggins" at bounding box center [1029, 98] width 152 height 35
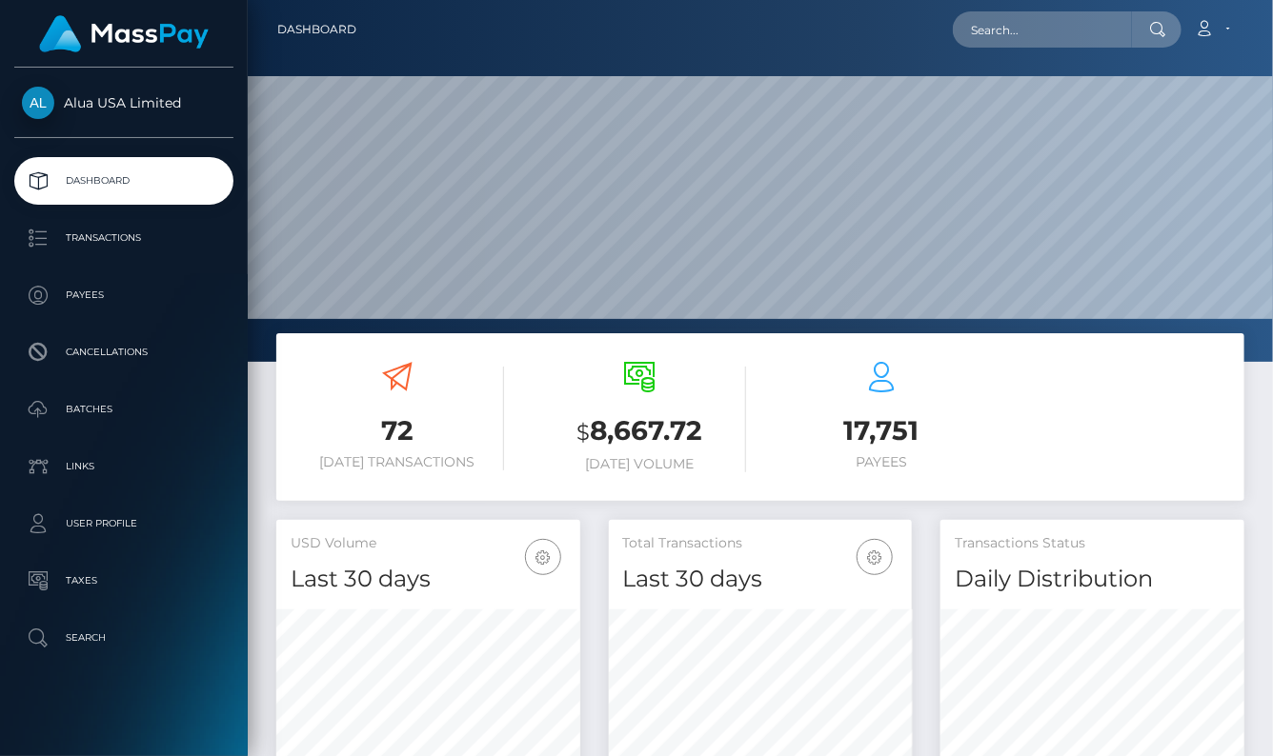
scroll to position [334, 303]
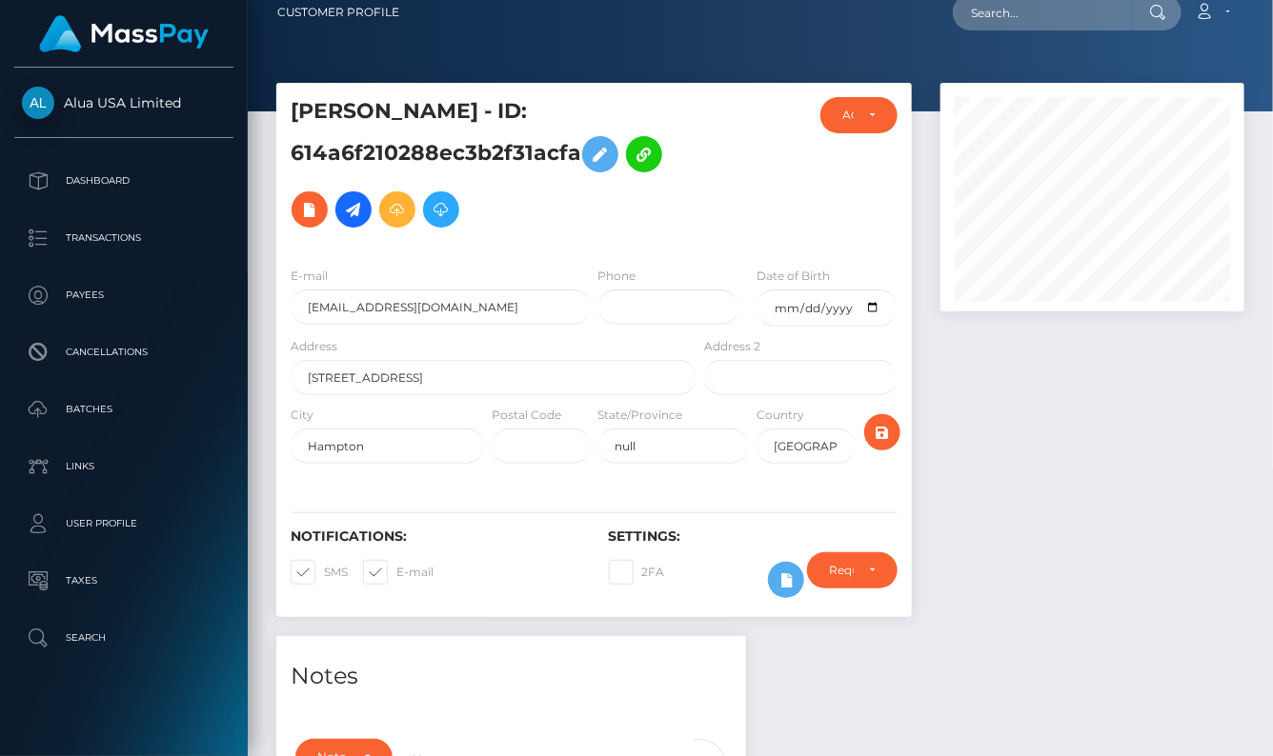
scroll to position [237, 0]
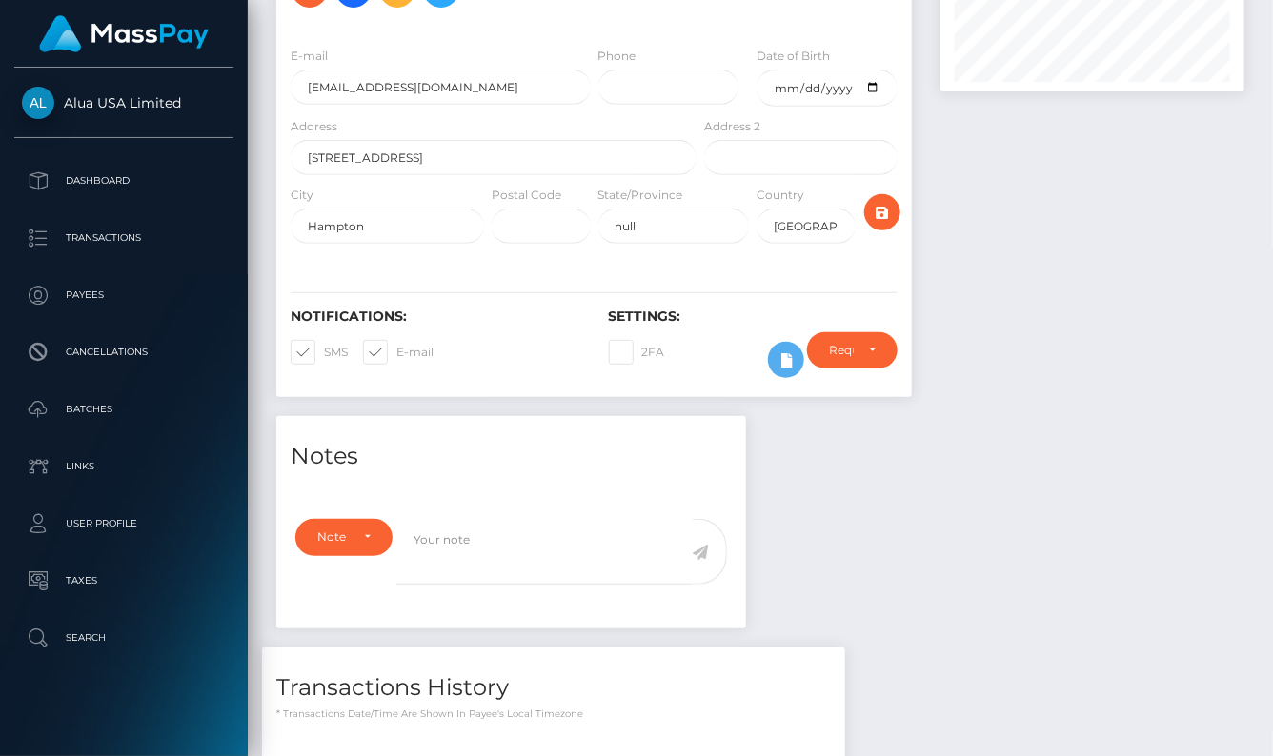
click at [796, 379] on div "Require ID/Selfie Verification Do not require Paid by payee Require ID/Selfie V…" at bounding box center [852, 360] width 119 height 55
click at [791, 363] on icon at bounding box center [786, 361] width 23 height 24
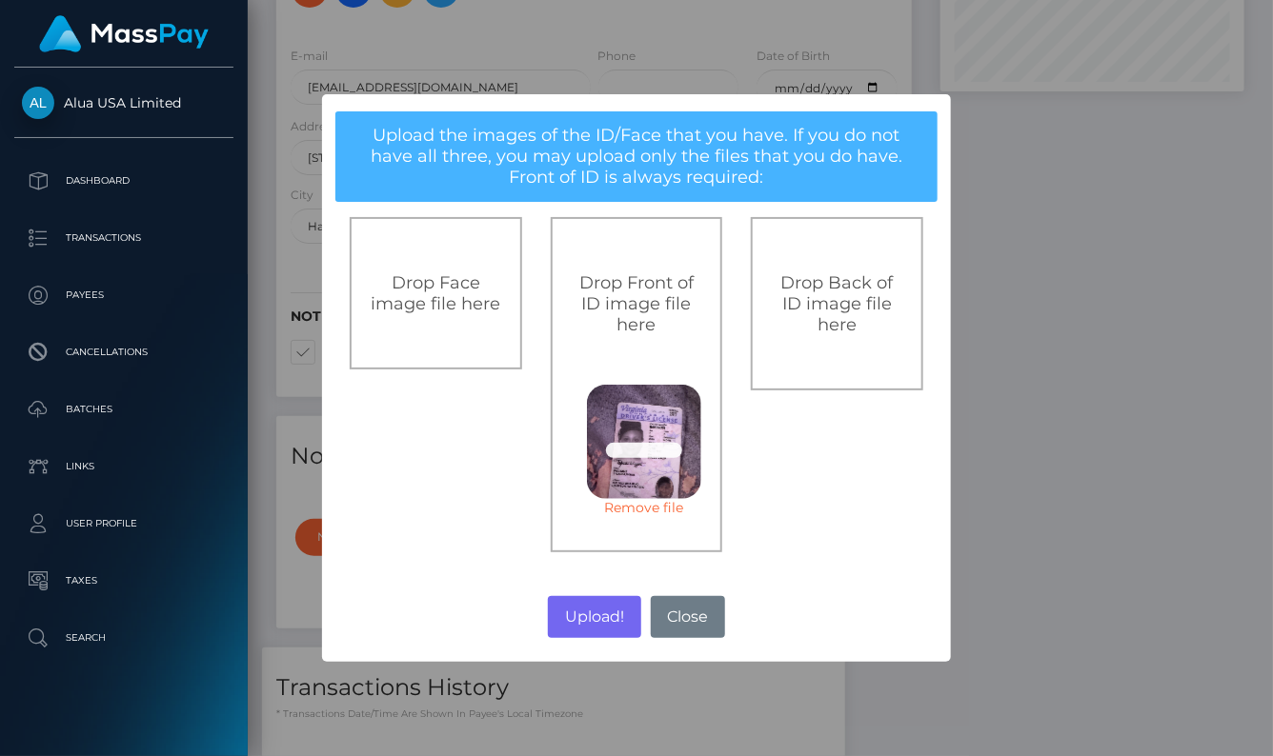
drag, startPoint x: 1116, startPoint y: 588, endPoint x: 986, endPoint y: 634, distance: 137.4
click at [1116, 588] on div "× Upload the images of the ID/Face that you have. If you do not have all three,…" at bounding box center [636, 378] width 1273 height 756
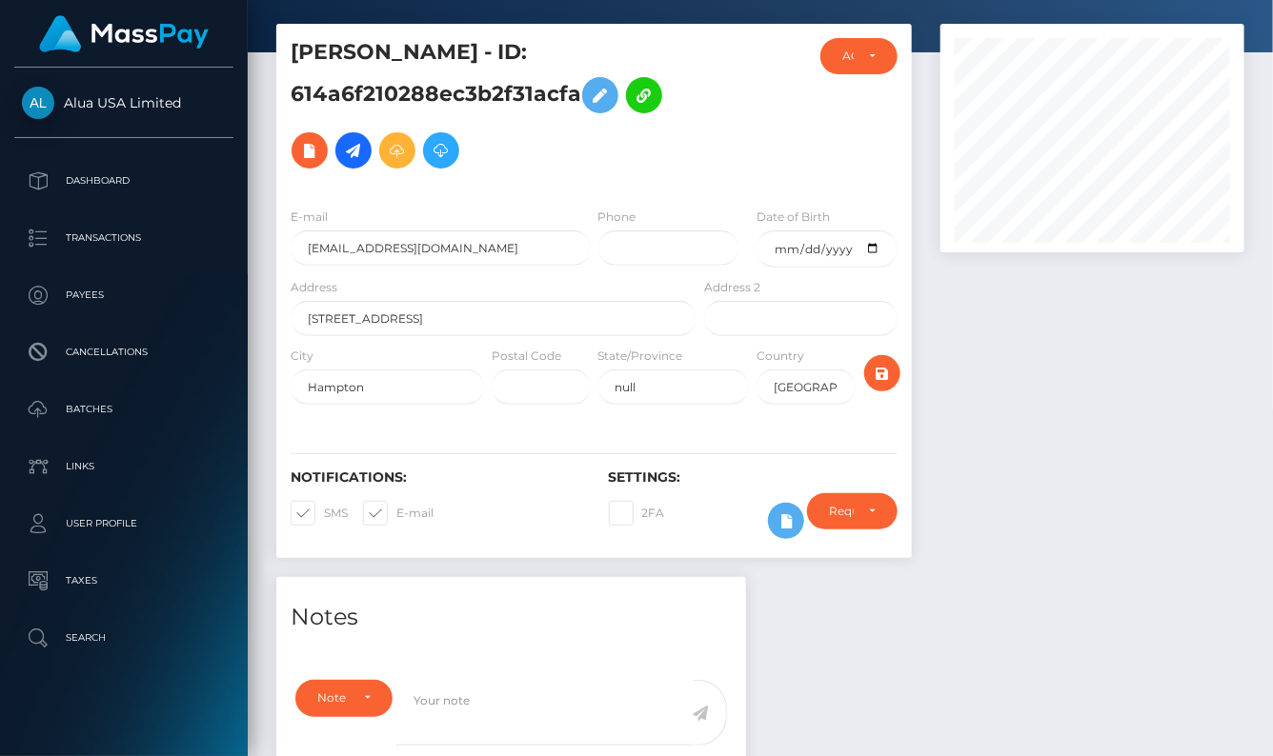
scroll to position [200, 0]
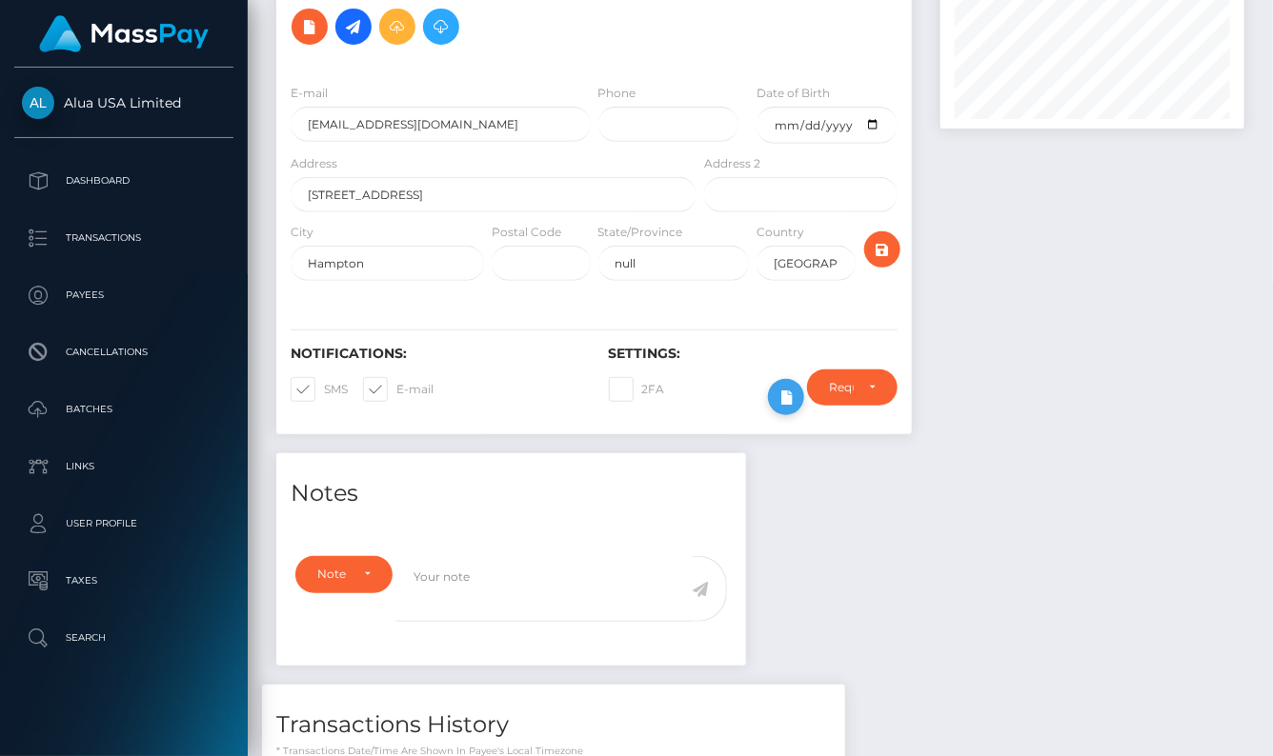
click at [784, 402] on icon at bounding box center [786, 398] width 23 height 24
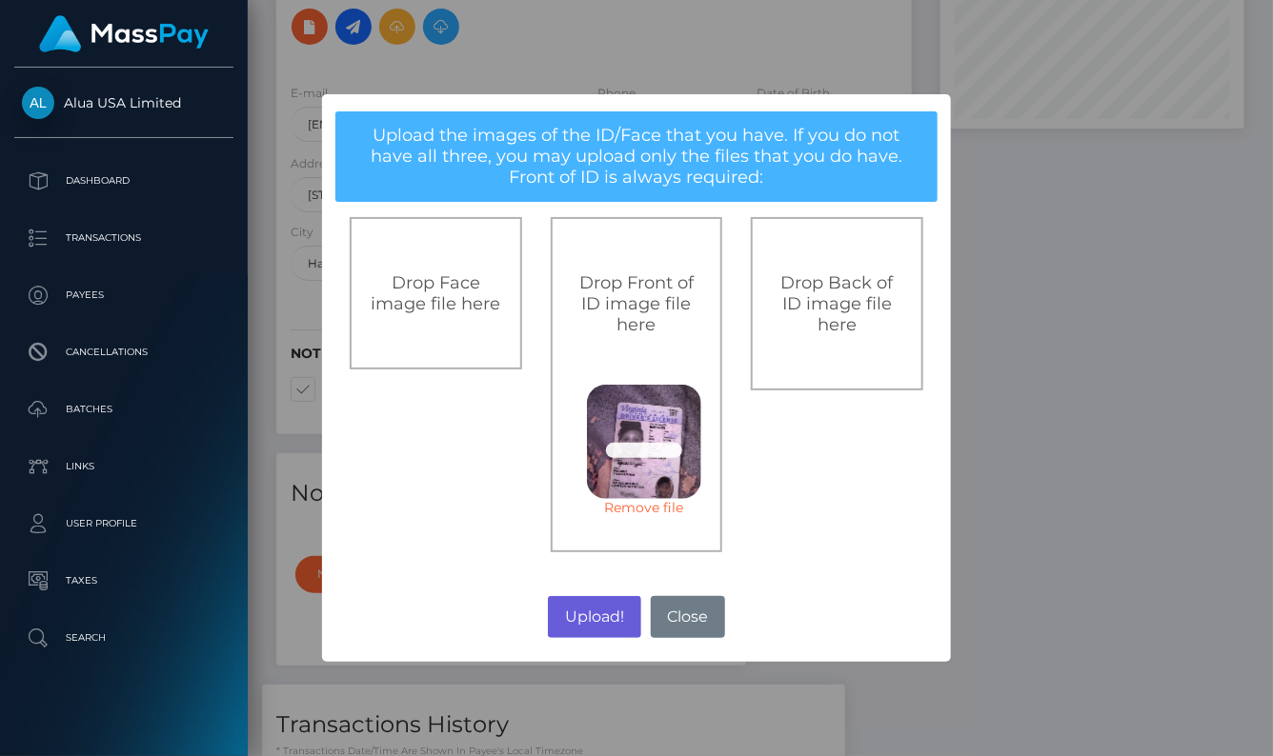
click at [595, 611] on button "Upload!" at bounding box center [594, 617] width 92 height 42
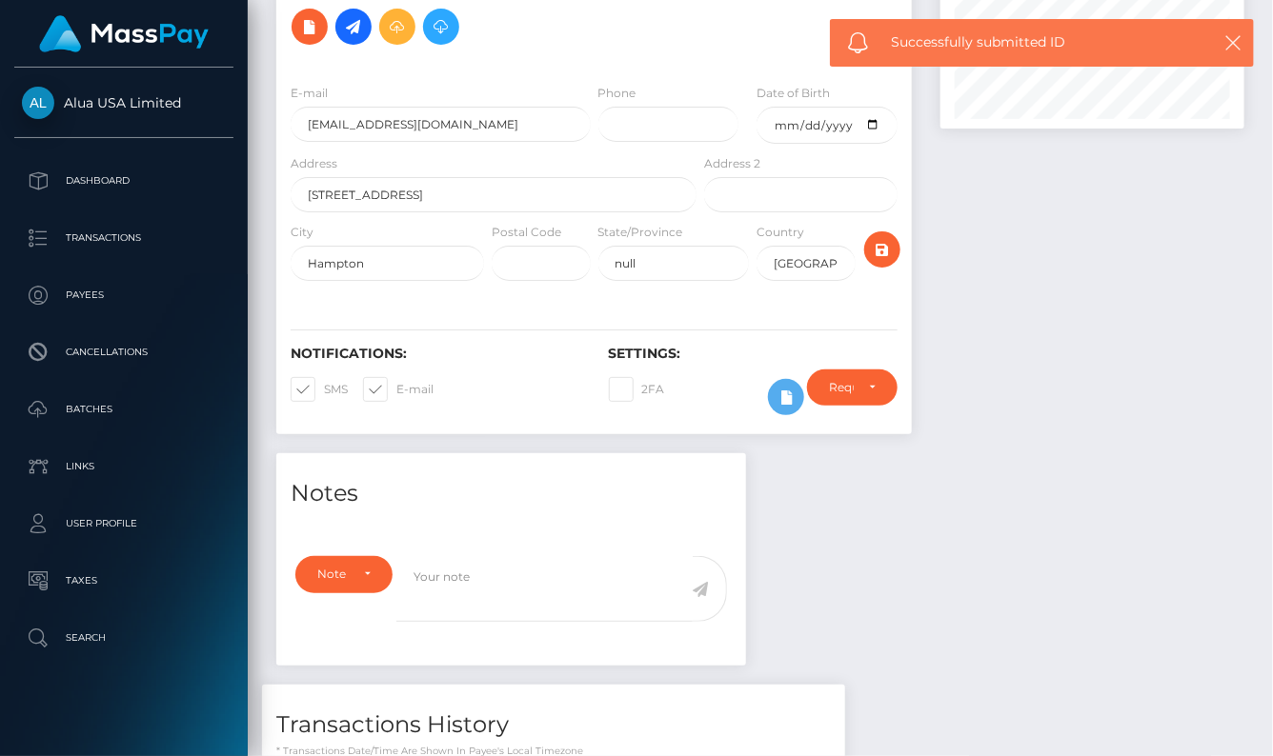
click at [589, 625] on div "× Upload the images of the ID/Face that you have. If you do not have all three,…" at bounding box center [636, 378] width 1273 height 756
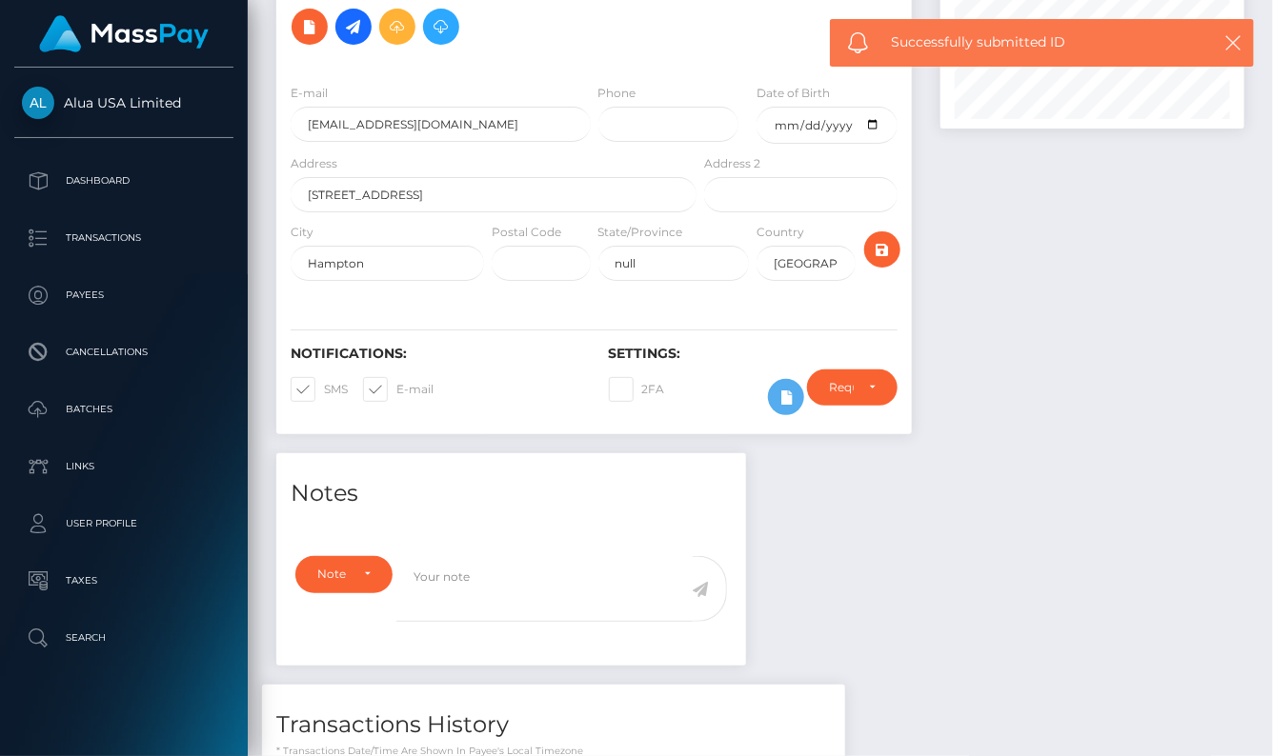
click at [585, 619] on div "× Upload the images of the ID/Face that you have. If you do not have all three,…" at bounding box center [636, 378] width 1273 height 756
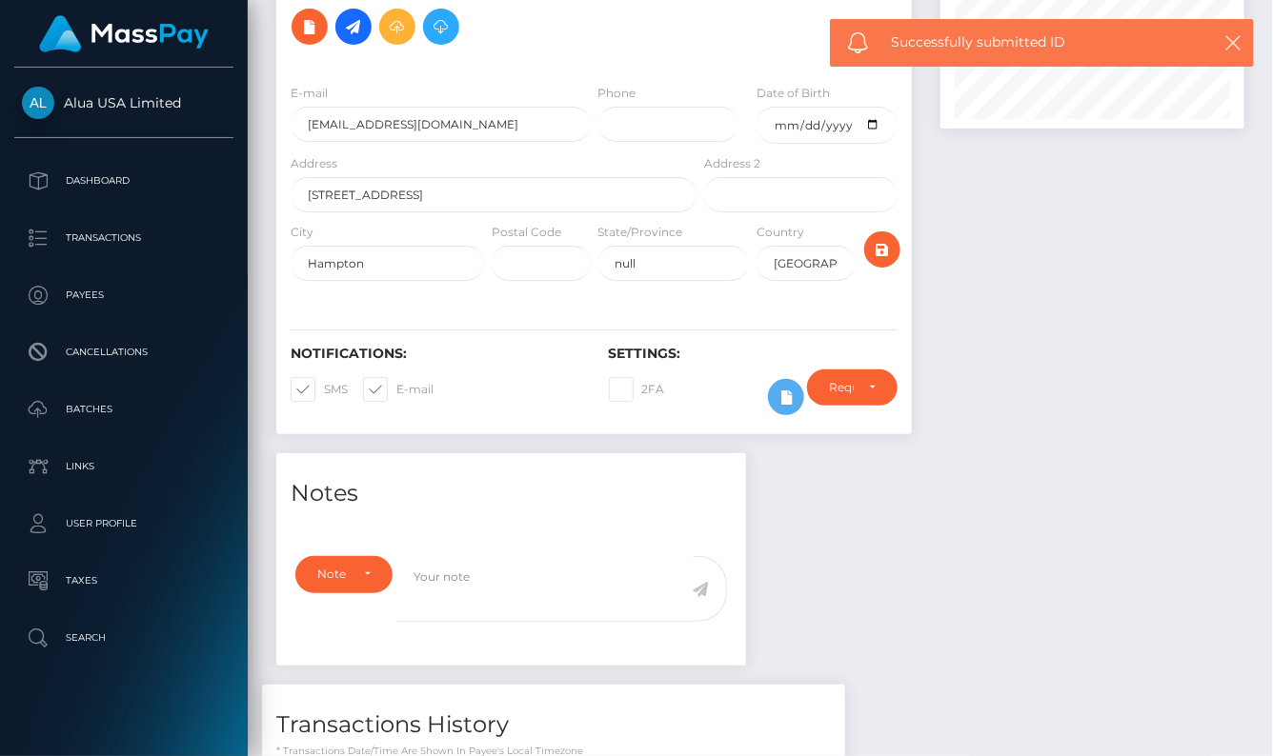
click at [585, 619] on div "× Upload the images of the ID/Face that you have. If you do not have all three,…" at bounding box center [636, 378] width 1273 height 756
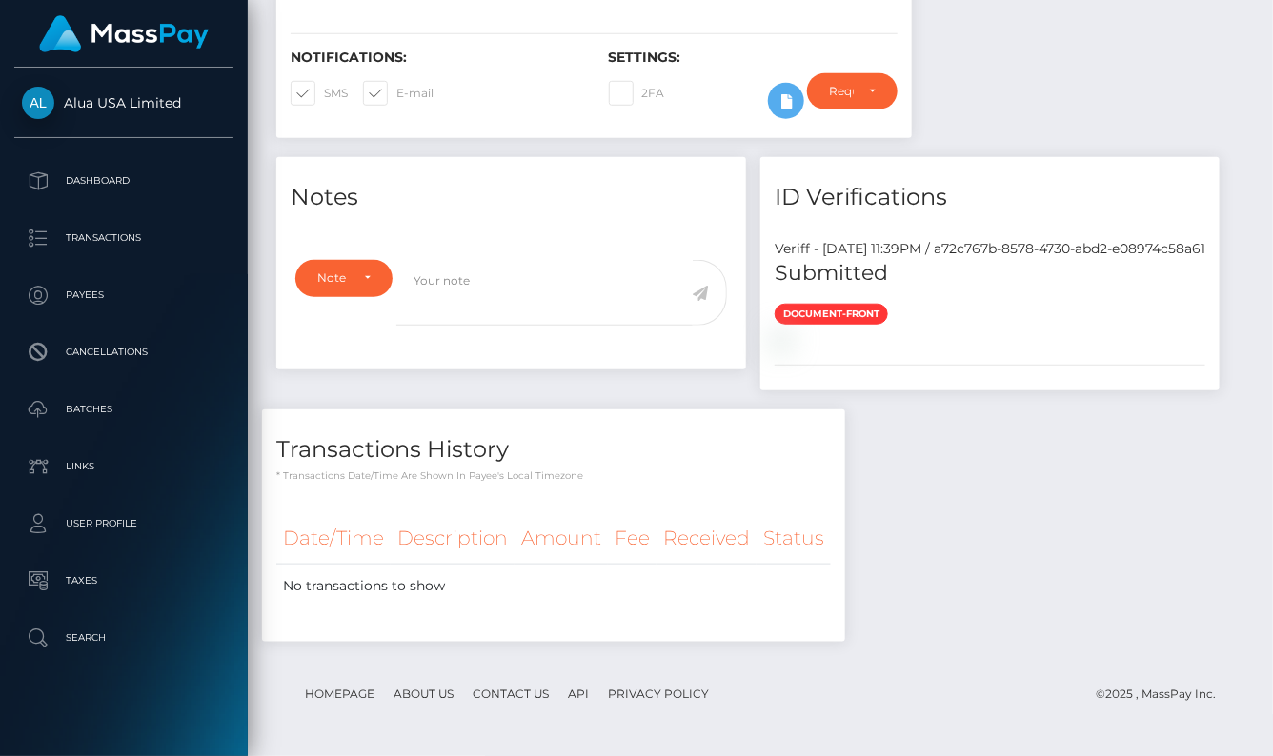
scroll to position [719, 0]
click at [1014, 427] on div "Notes Note Type Compliance Clear Compliance General Note Type" at bounding box center [760, 409] width 997 height 505
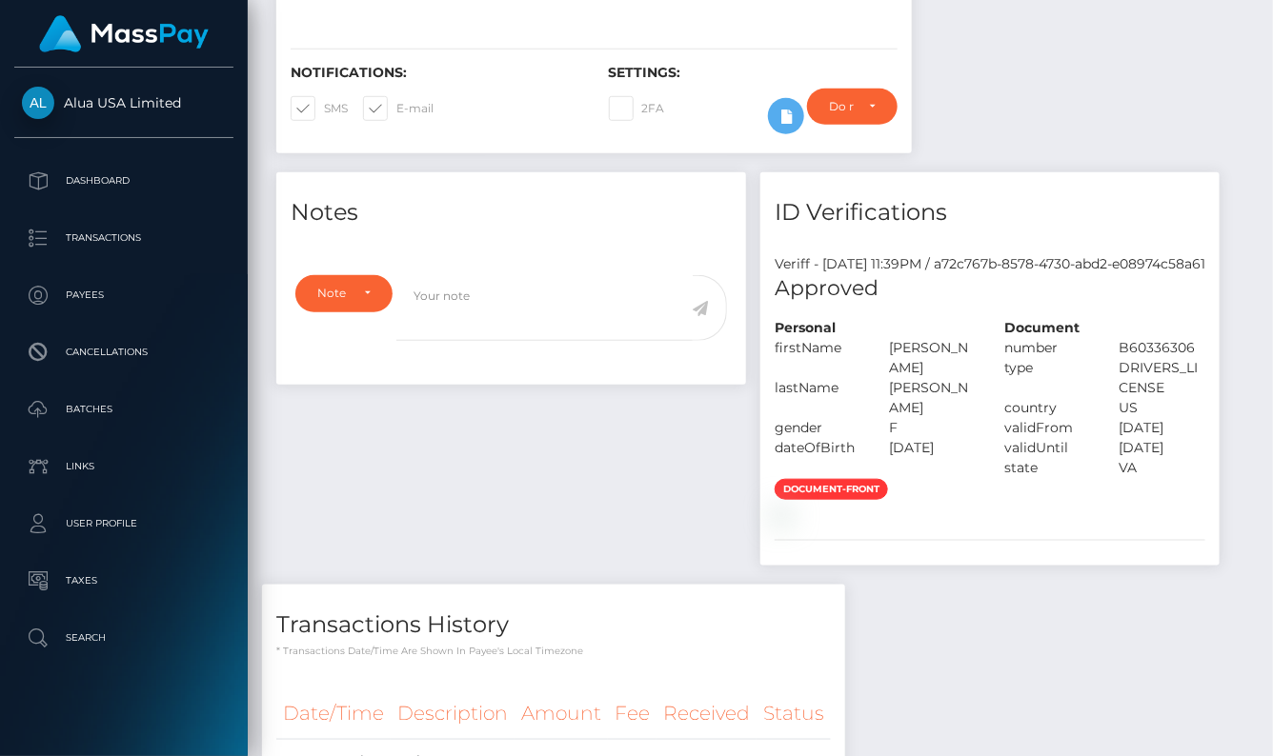
scroll to position [759, 0]
